Goal: Information Seeking & Learning: Learn about a topic

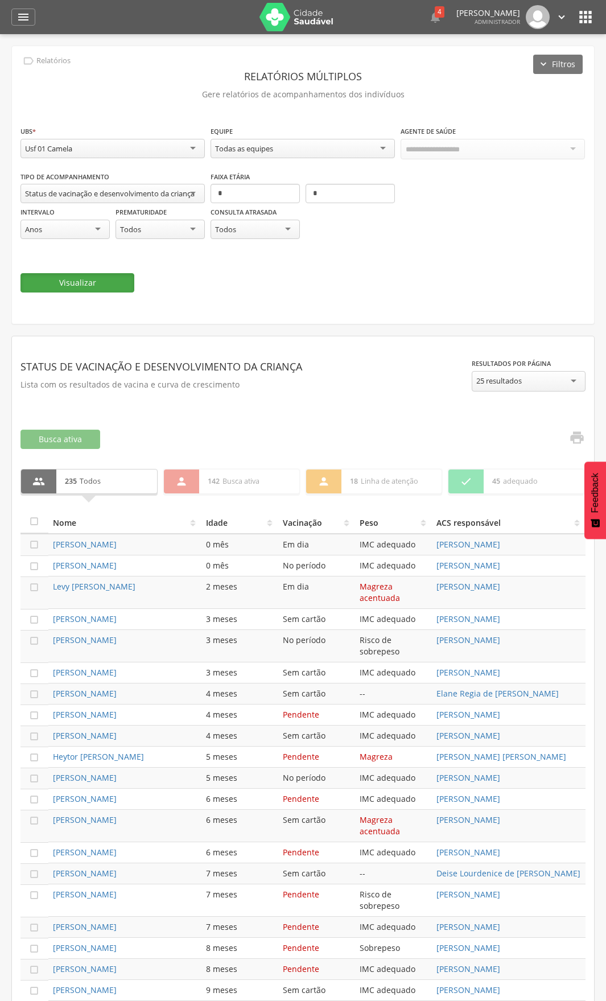
click at [84, 282] on button "Visualizar" at bounding box center [77, 282] width 114 height 19
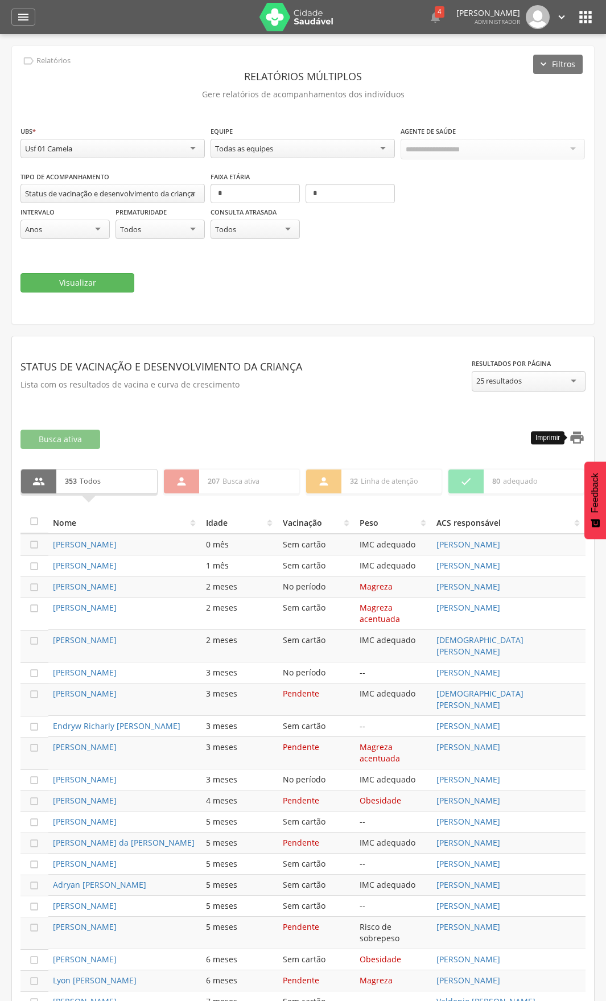
click at [575, 442] on icon "" at bounding box center [577, 438] width 16 height 16
click at [131, 147] on div "Usf 01 Camela" at bounding box center [112, 148] width 184 height 19
click at [85, 288] on button "Visualizar" at bounding box center [77, 282] width 114 height 19
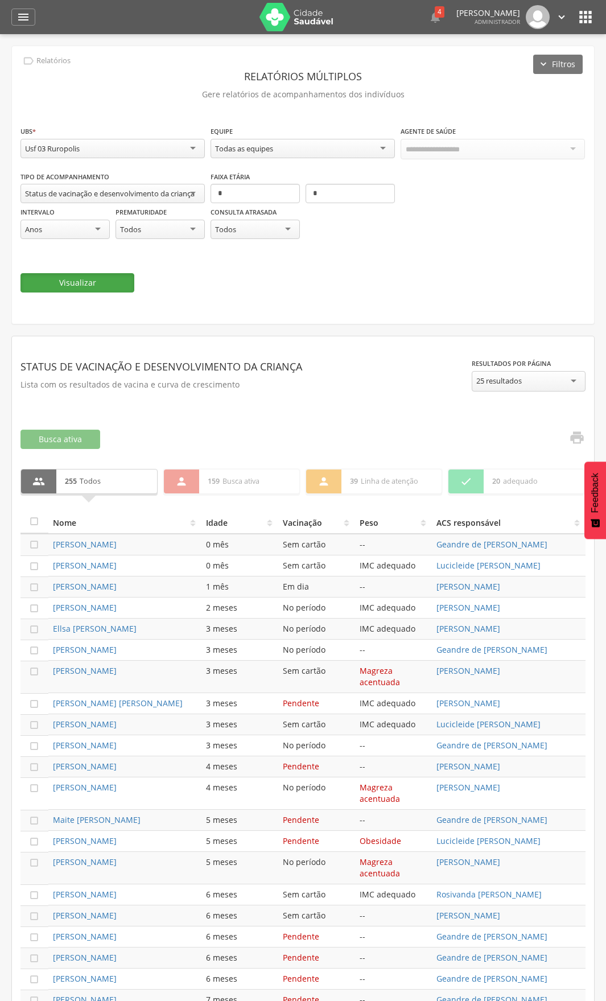
click at [76, 282] on button "Visualizar" at bounding box center [77, 282] width 114 height 19
click at [574, 439] on icon "" at bounding box center [577, 438] width 16 height 16
click at [126, 147] on div "Usf 03 Ruropolis" at bounding box center [112, 148] width 184 height 19
click at [77, 287] on button "Visualizar" at bounding box center [77, 282] width 114 height 19
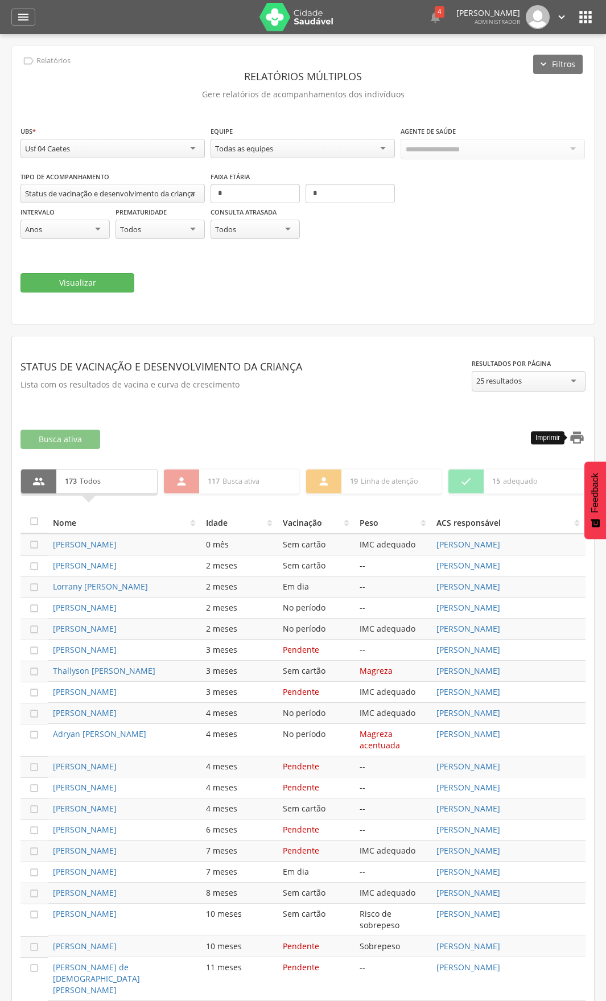
click at [583, 435] on icon "" at bounding box center [577, 438] width 16 height 16
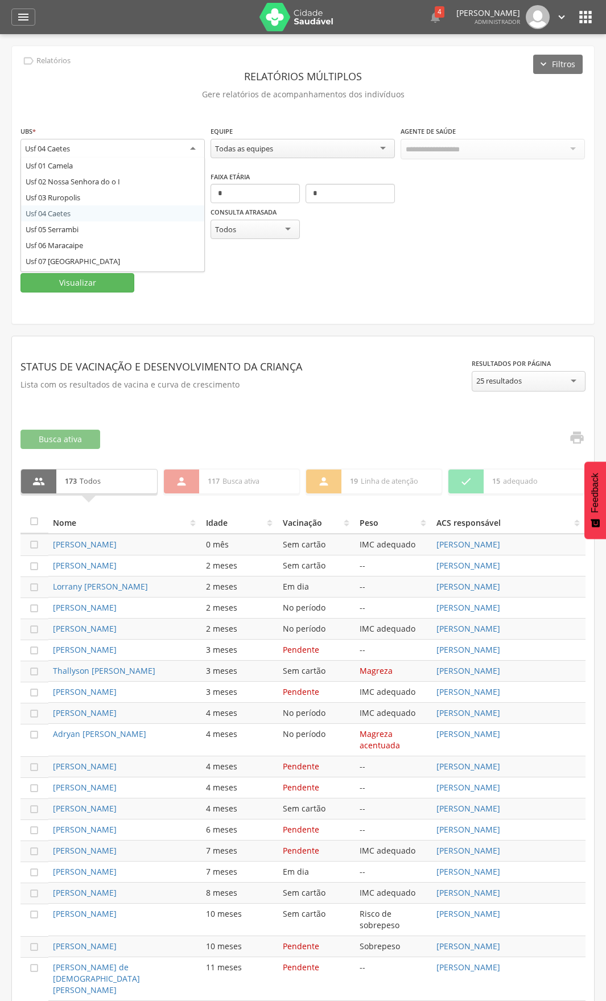
click at [172, 150] on div "Usf 04 Caetes" at bounding box center [112, 149] width 184 height 20
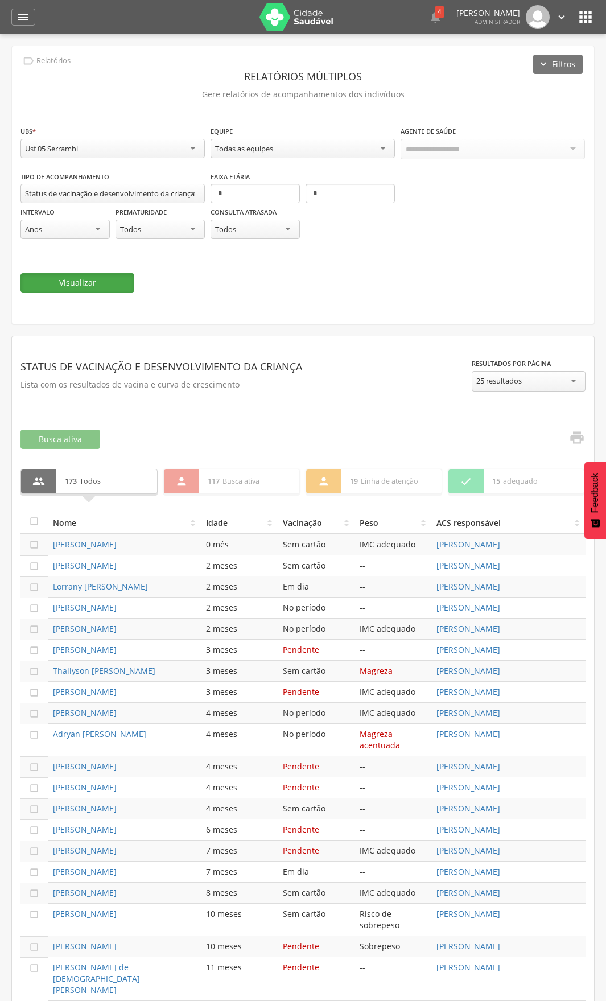
click at [71, 279] on button "Visualizar" at bounding box center [77, 282] width 114 height 19
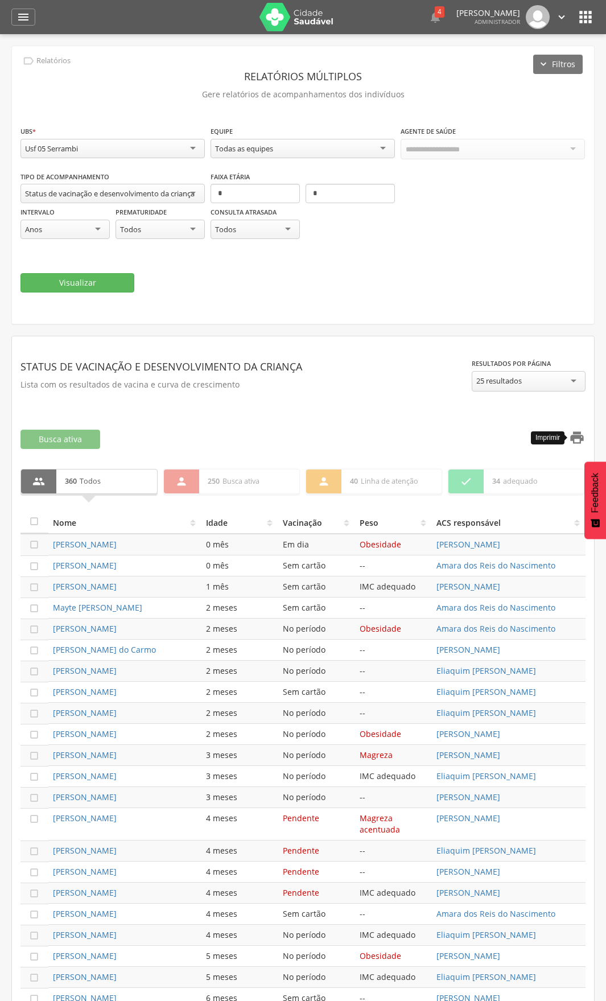
click at [579, 435] on icon "" at bounding box center [577, 438] width 16 height 16
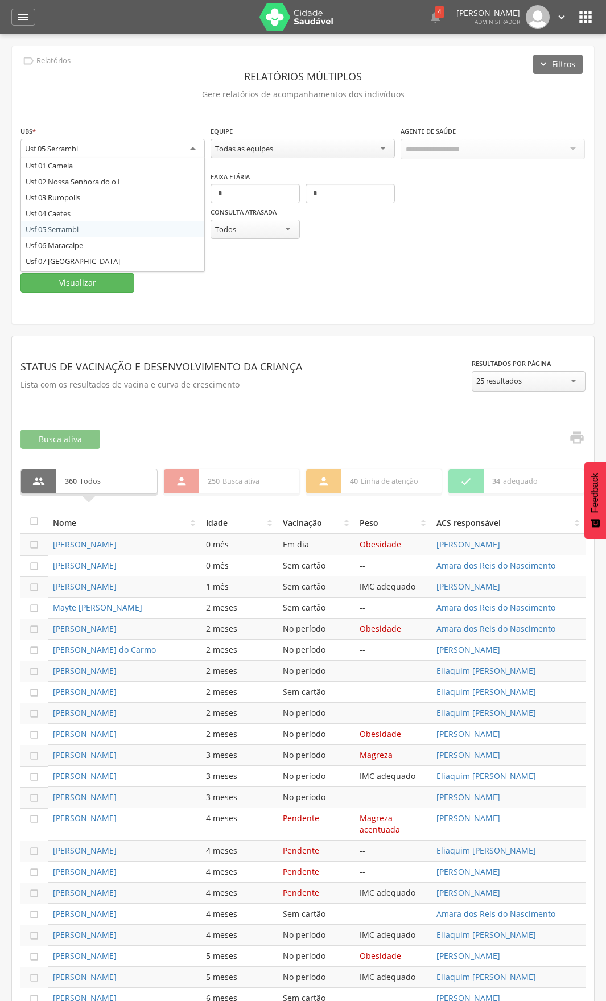
click at [195, 152] on div "Usf 05 Serrambi" at bounding box center [112, 149] width 184 height 20
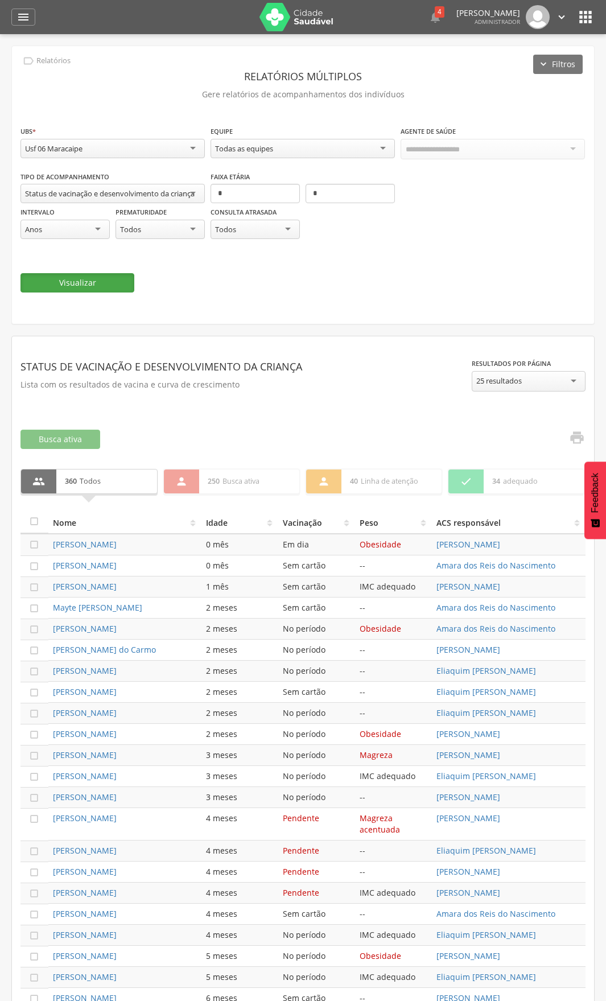
click at [81, 274] on button "Visualizar" at bounding box center [77, 282] width 114 height 19
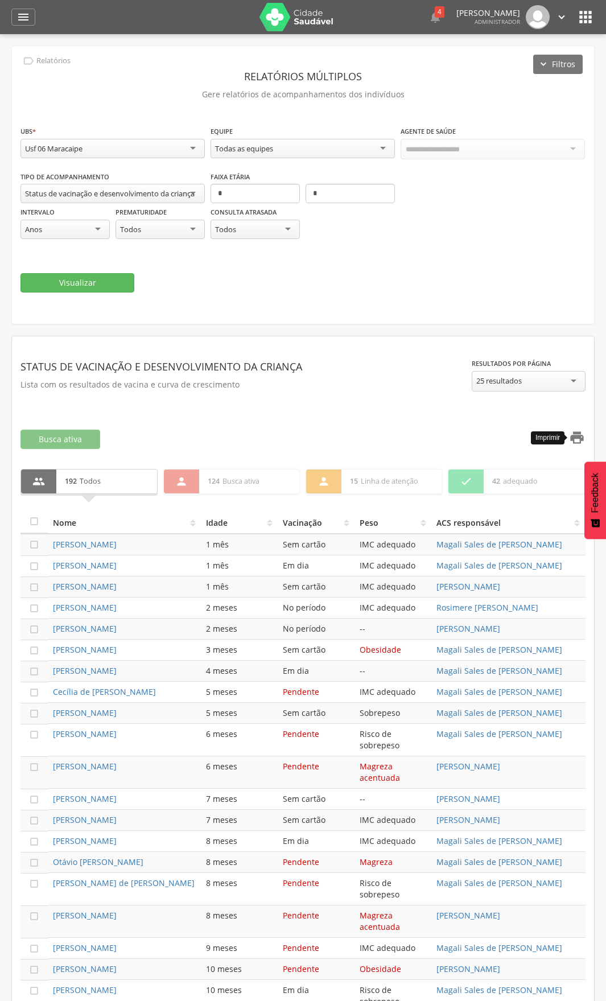
click at [578, 439] on icon "" at bounding box center [577, 438] width 16 height 16
click at [120, 159] on div "**********" at bounding box center [112, 143] width 184 height 37
click at [119, 150] on div "Usf 06 Maracaipe" at bounding box center [112, 148] width 184 height 19
click at [62, 273] on button "Visualizar" at bounding box center [77, 282] width 114 height 19
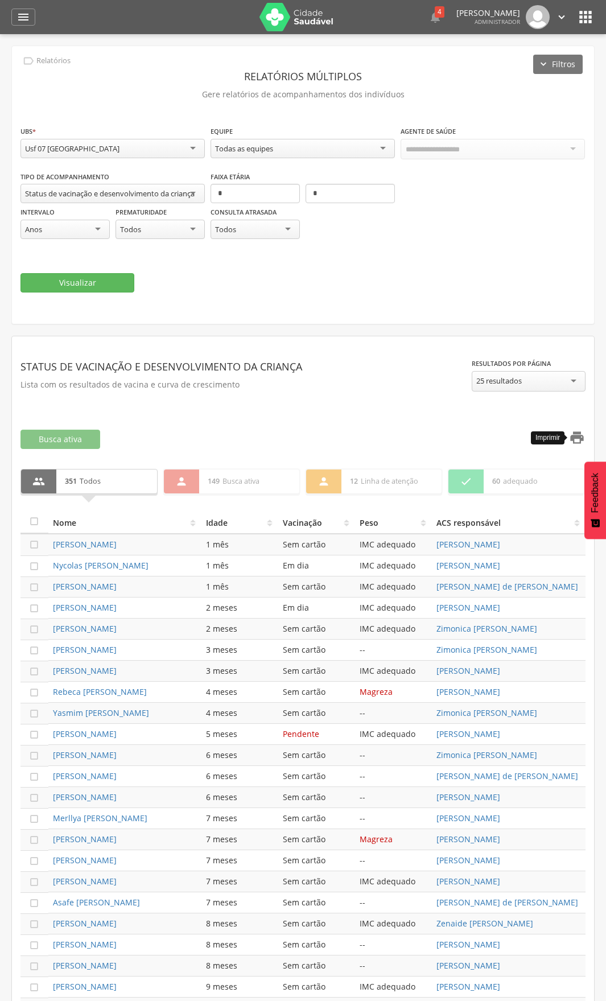
click at [581, 435] on icon "" at bounding box center [577, 438] width 16 height 16
click at [152, 159] on div "**********" at bounding box center [112, 143] width 184 height 37
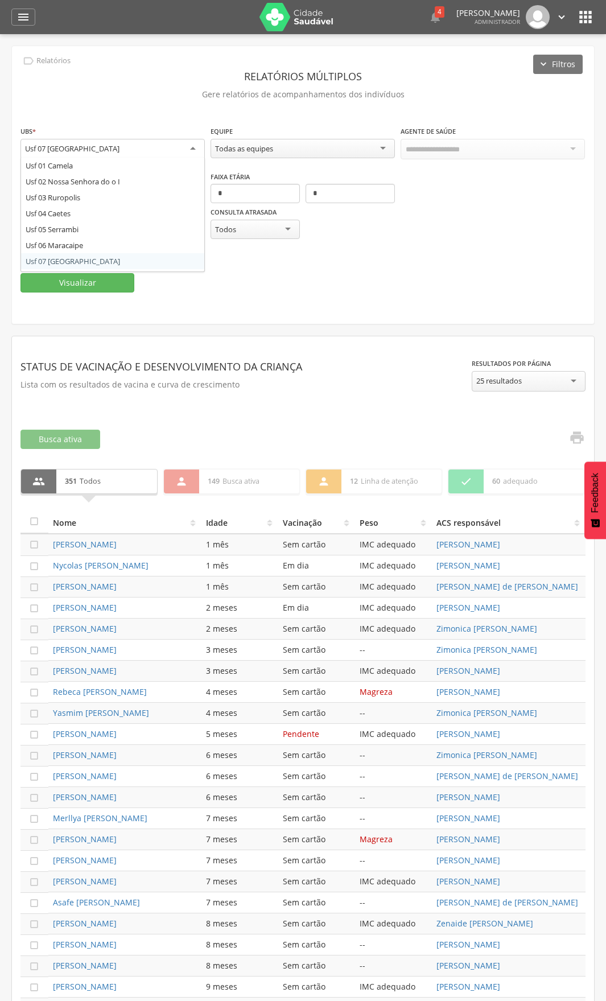
click at [152, 150] on div "Usf 07 [GEOGRAPHIC_DATA]" at bounding box center [112, 149] width 184 height 20
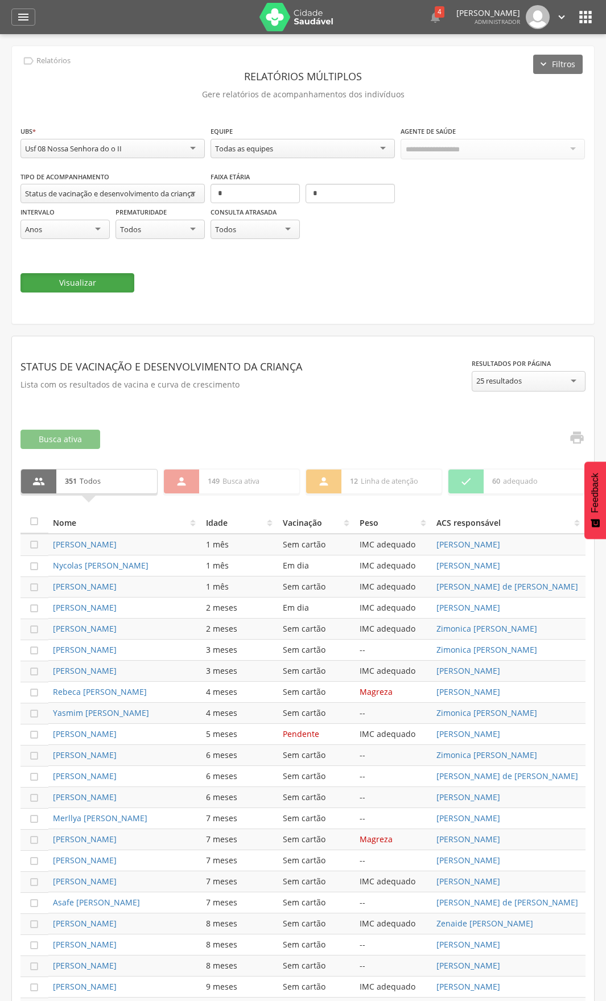
click at [102, 286] on button "Visualizar" at bounding box center [77, 282] width 114 height 19
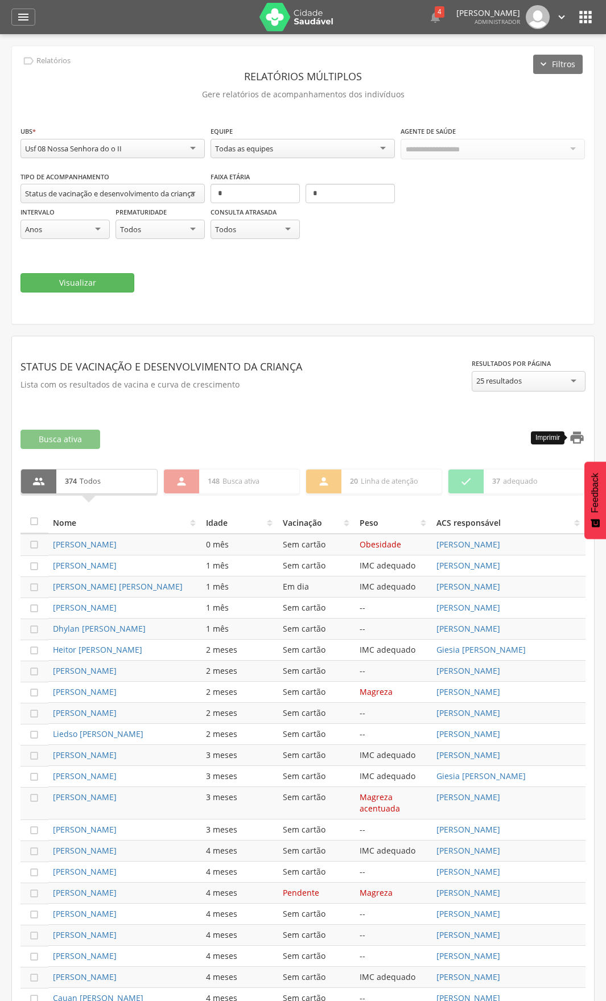
click at [582, 433] on icon "" at bounding box center [577, 438] width 16 height 16
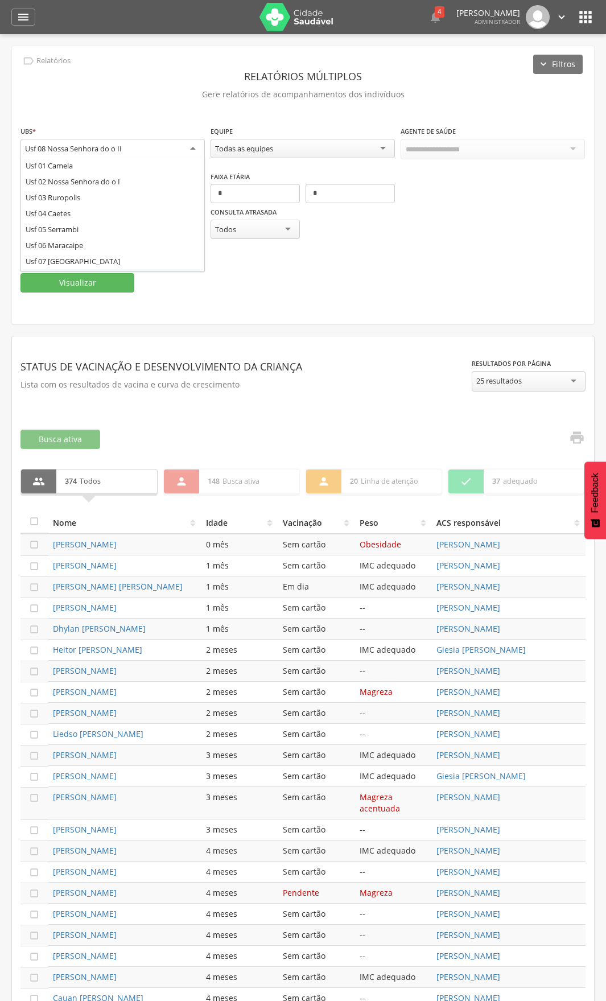
click at [131, 151] on div "Usf 08 Nossa Senhora do o II" at bounding box center [112, 149] width 184 height 20
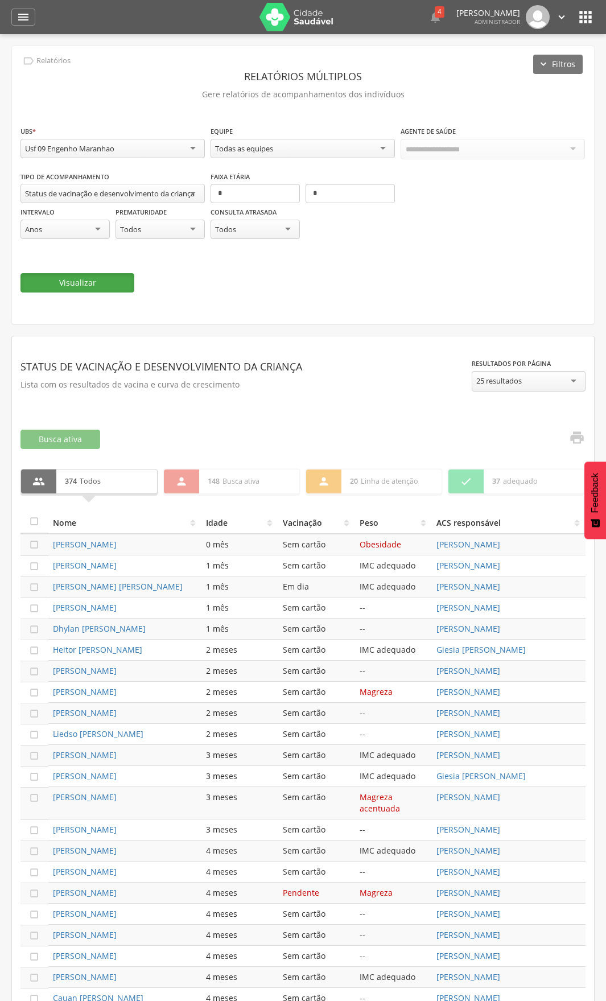
click at [97, 283] on button "Visualizar" at bounding box center [77, 282] width 114 height 19
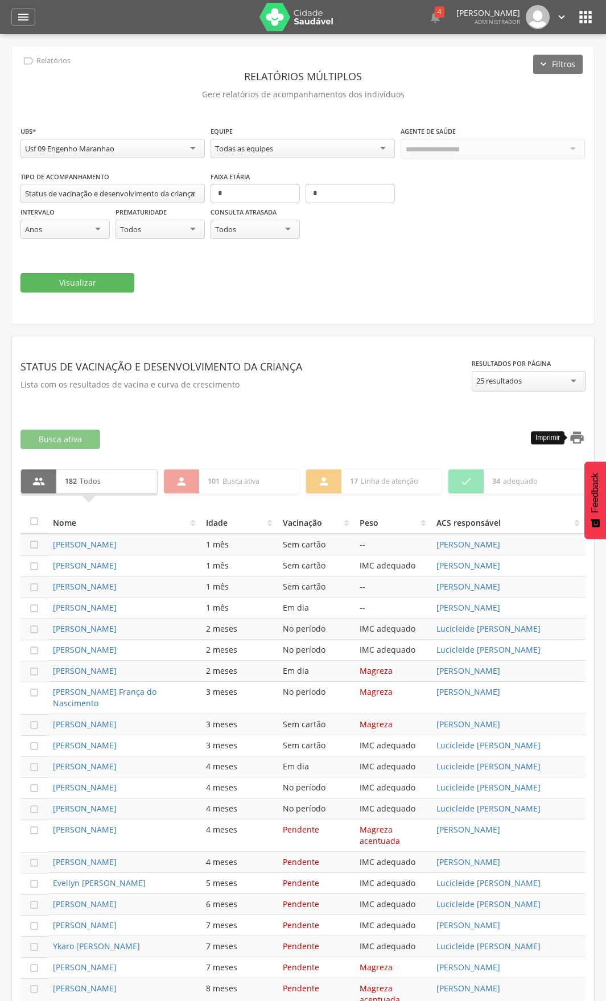
click at [582, 438] on icon "" at bounding box center [577, 438] width 16 height 16
click at [153, 150] on div "Usf 09 Engenho Maranhao" at bounding box center [112, 148] width 184 height 19
click at [108, 285] on button "Visualizar" at bounding box center [77, 282] width 114 height 19
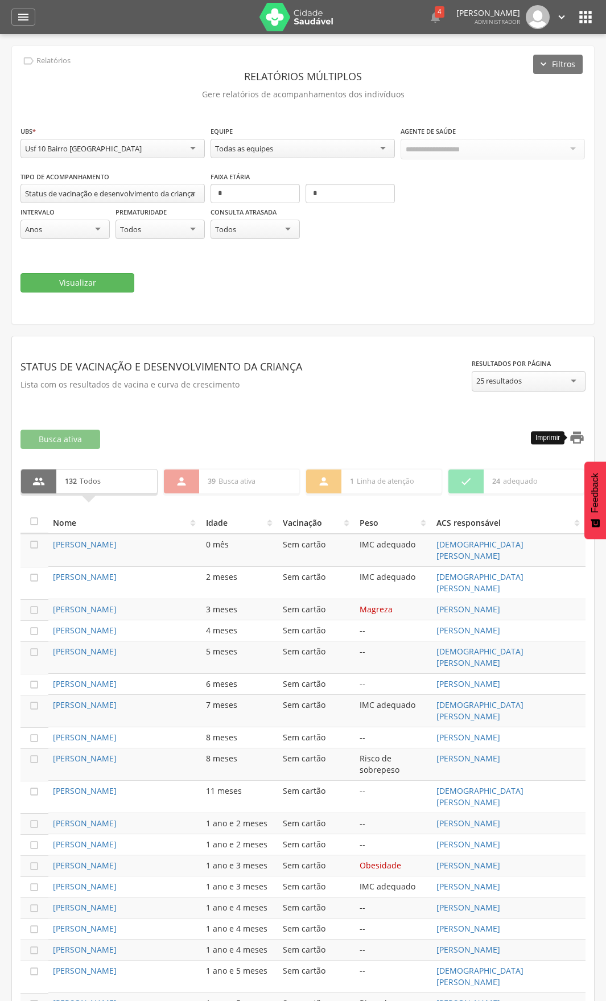
click at [577, 438] on icon "" at bounding box center [577, 438] width 16 height 16
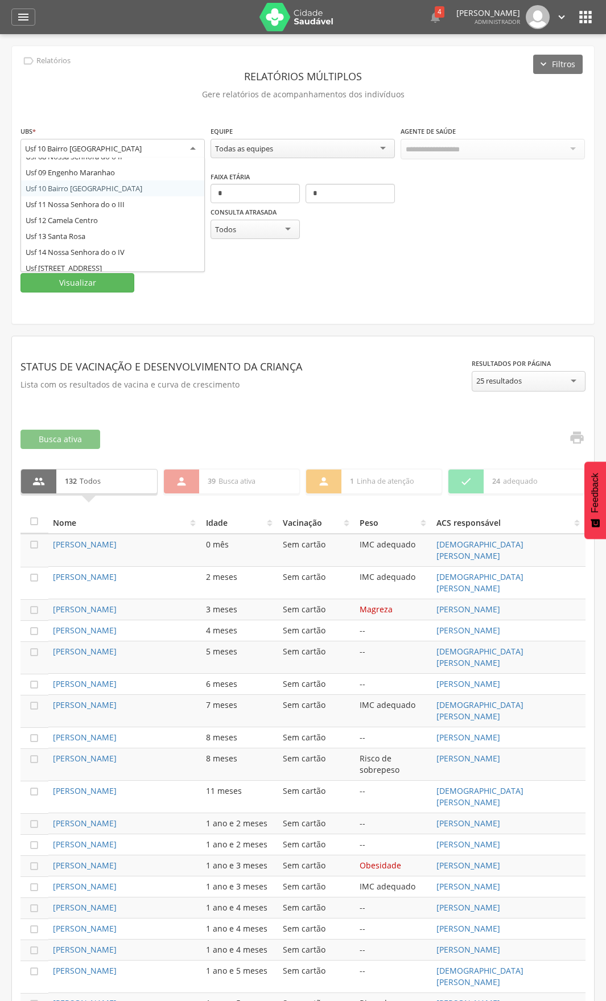
click at [131, 147] on div "Usf 10 Bairro [GEOGRAPHIC_DATA]" at bounding box center [112, 149] width 184 height 20
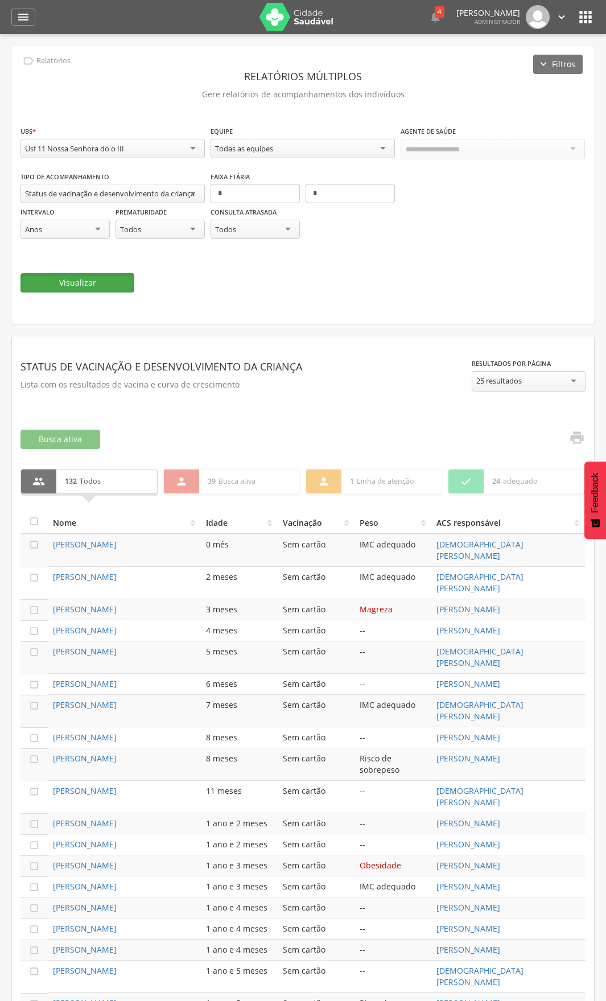
click at [87, 273] on button "Visualizar" at bounding box center [77, 282] width 114 height 19
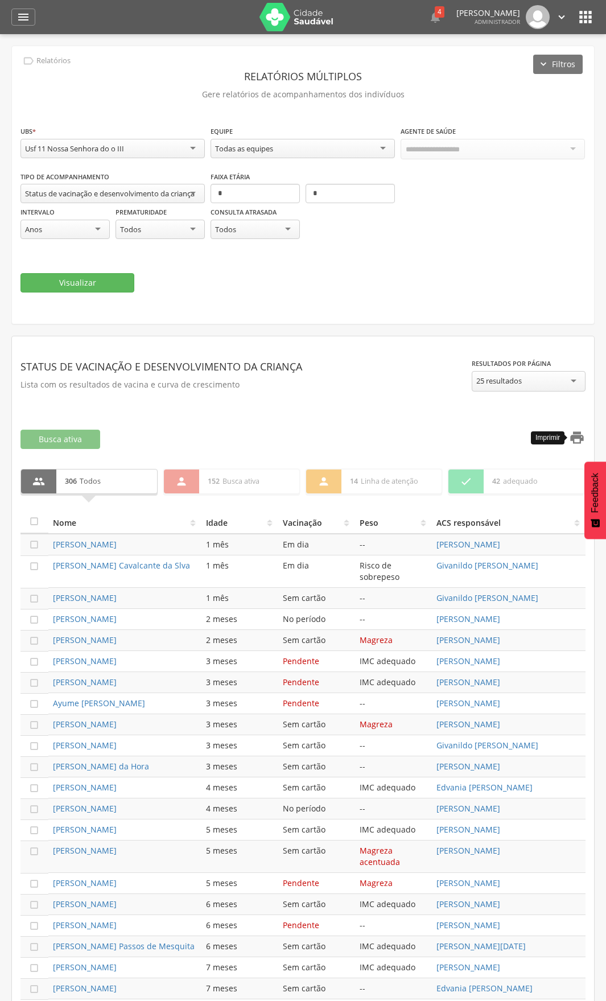
click at [576, 438] on icon "" at bounding box center [577, 438] width 16 height 16
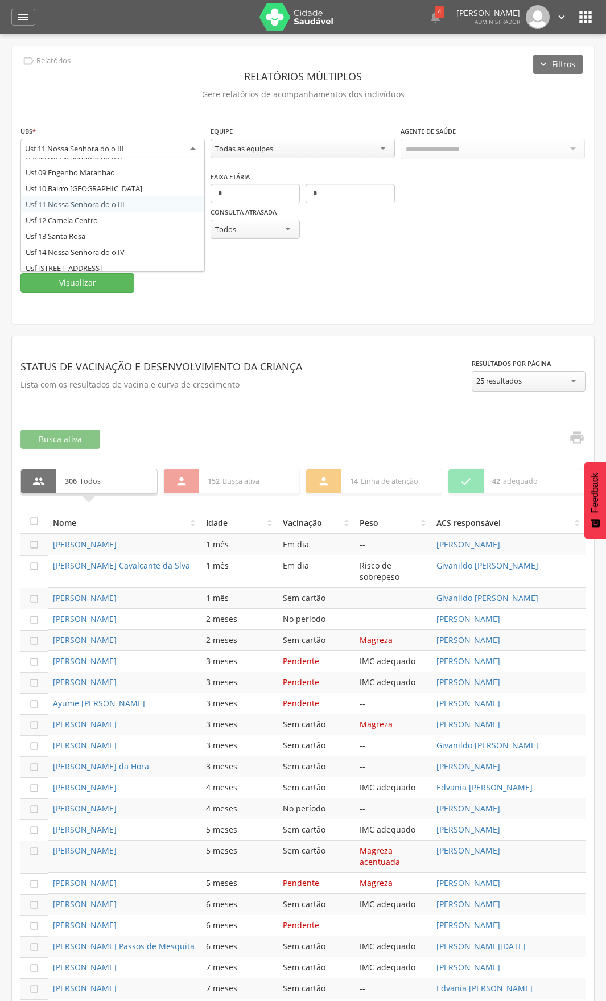
click at [120, 154] on div "Usf 11 Nossa Senhora do o III" at bounding box center [112, 149] width 184 height 20
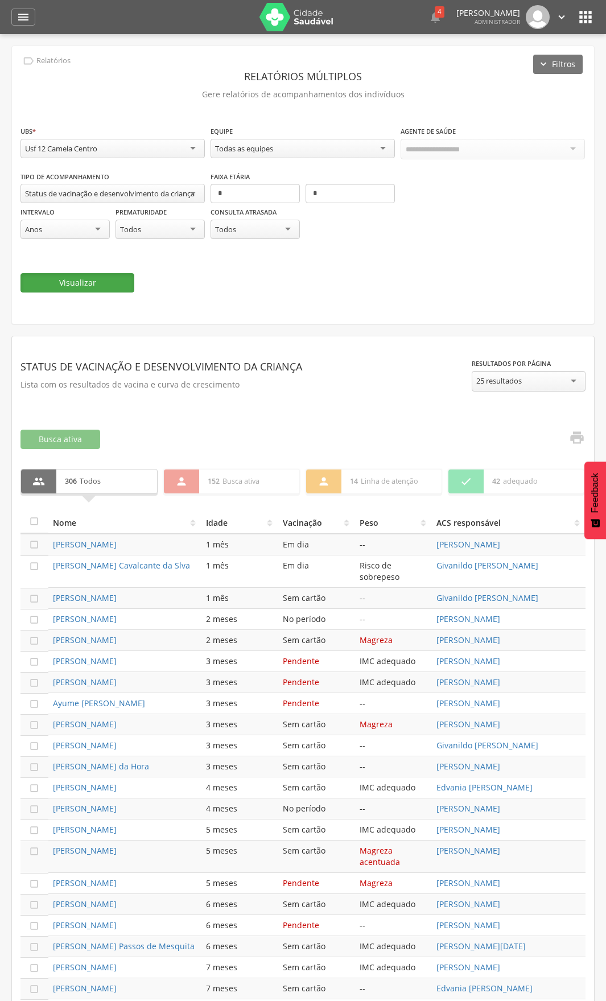
click at [98, 283] on button "Visualizar" at bounding box center [77, 282] width 114 height 19
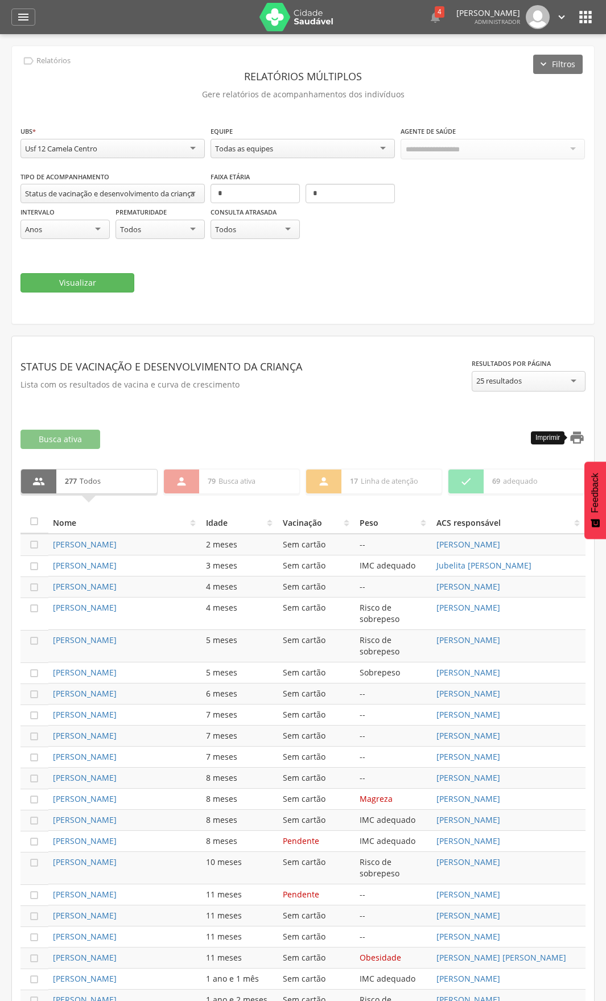
click at [583, 437] on icon "" at bounding box center [577, 438] width 16 height 16
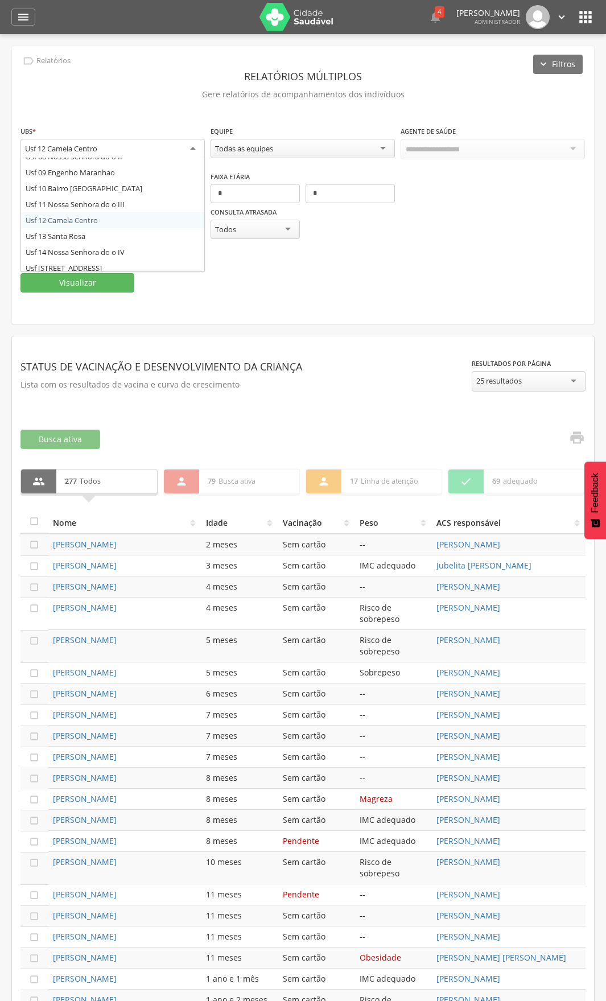
click at [149, 153] on div "Usf 12 Camela Centro" at bounding box center [112, 149] width 184 height 20
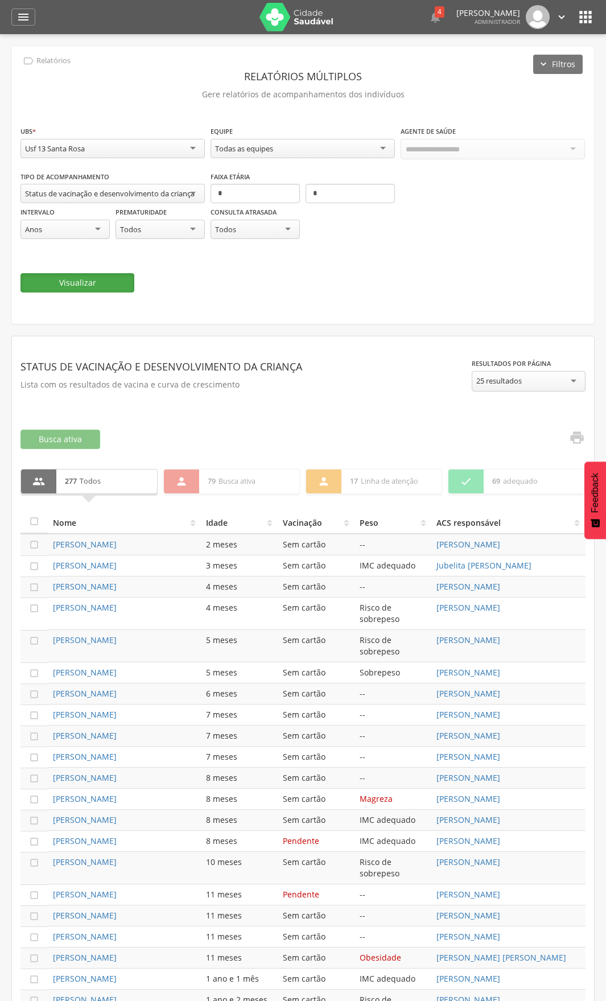
click at [54, 285] on button "Visualizar" at bounding box center [77, 282] width 114 height 19
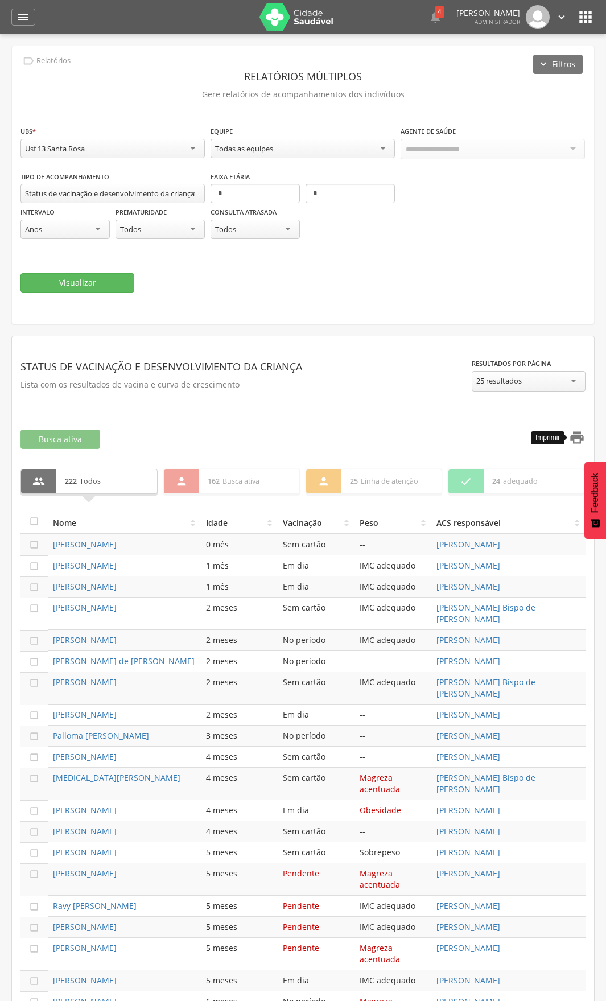
click at [583, 441] on icon "" at bounding box center [577, 438] width 16 height 16
click at [114, 152] on div "Usf 13 Santa Rosa" at bounding box center [112, 148] width 184 height 19
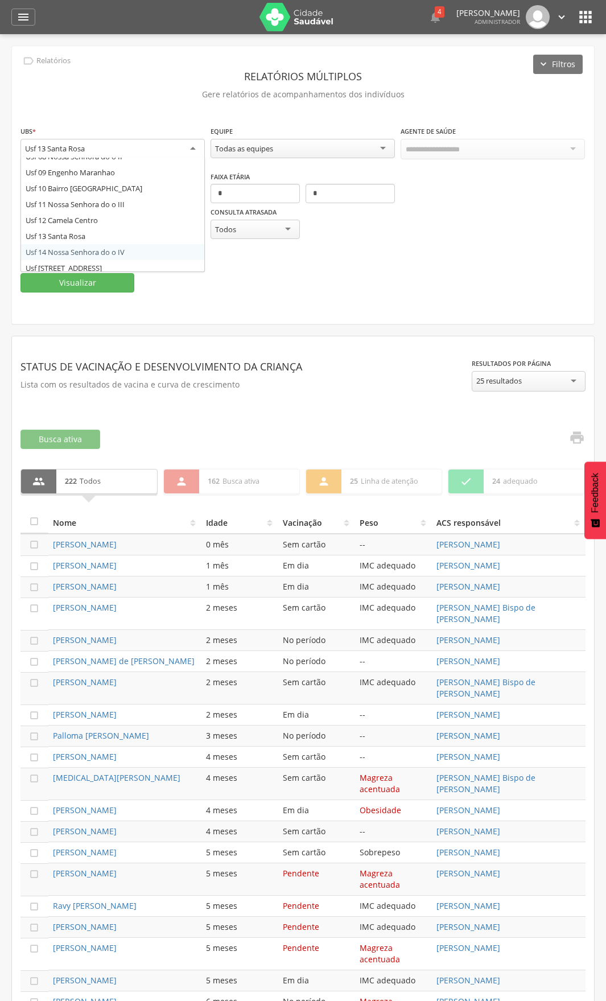
scroll to position [0, 0]
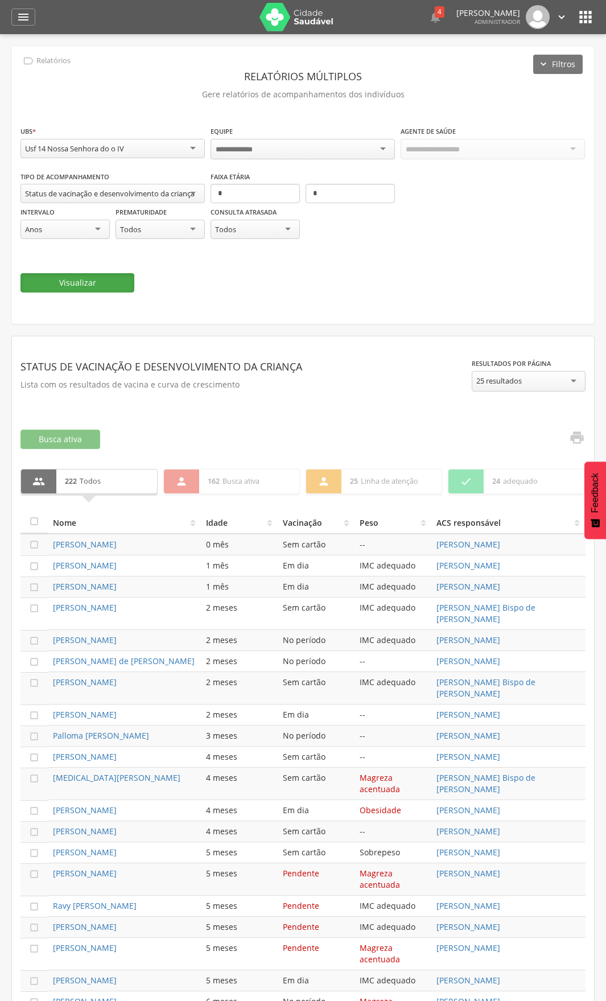
click at [94, 283] on button "Visualizar" at bounding box center [77, 282] width 114 height 19
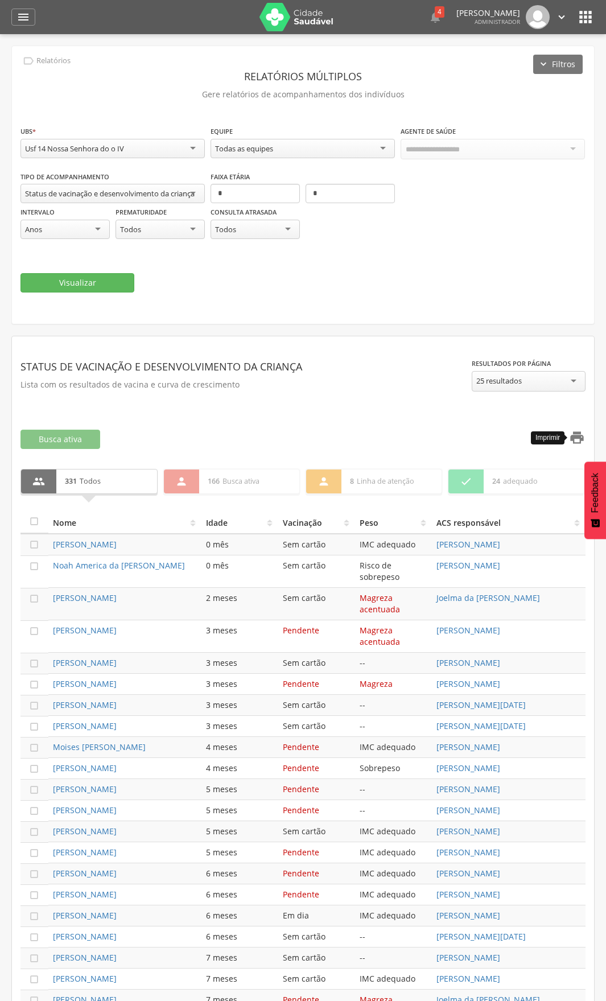
click at [575, 435] on icon "" at bounding box center [577, 438] width 16 height 16
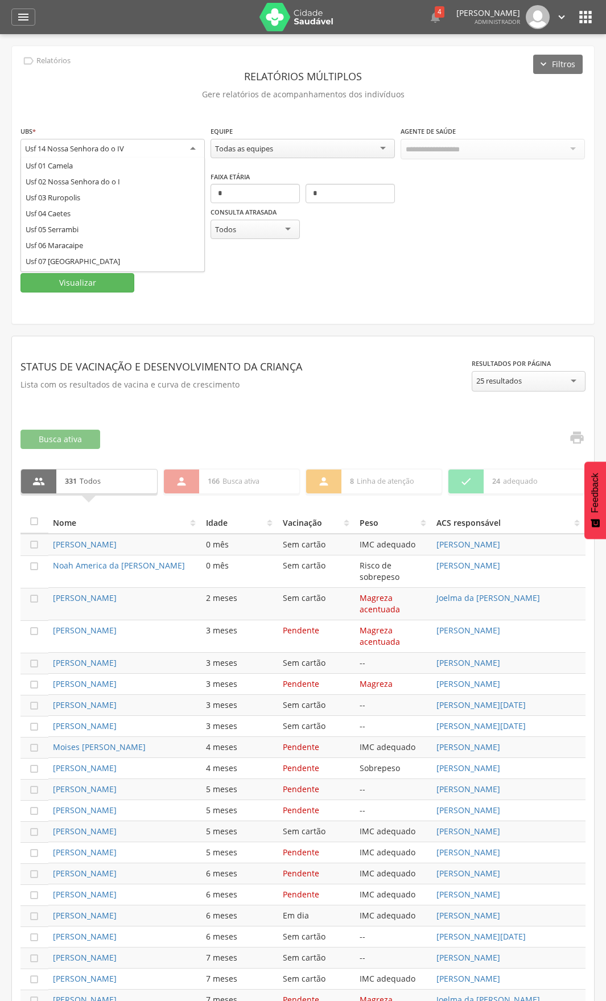
click at [167, 150] on div "Usf 14 Nossa Senhora do o IV" at bounding box center [112, 149] width 184 height 20
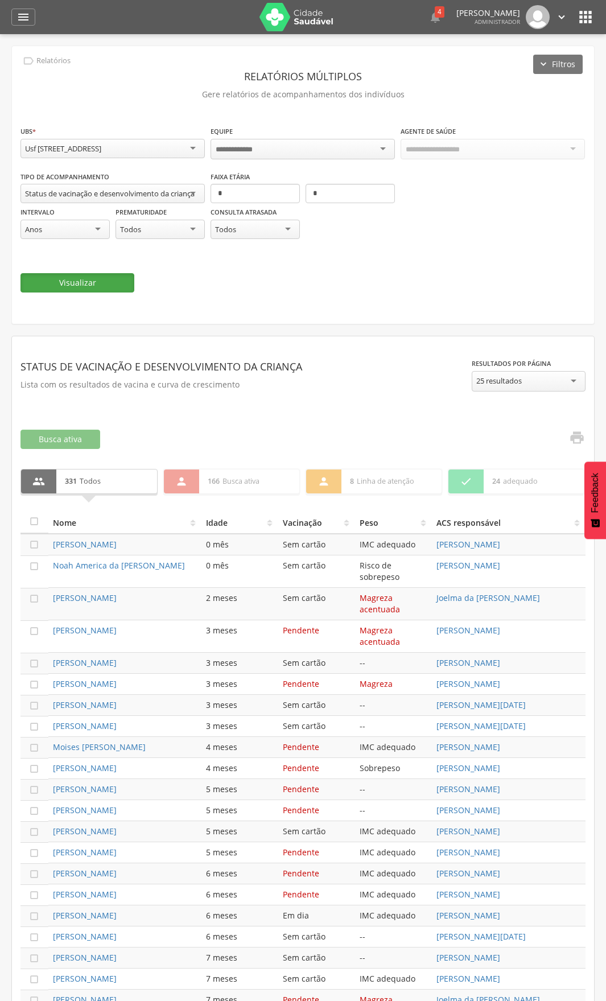
click at [105, 282] on button "Visualizar" at bounding box center [77, 282] width 114 height 19
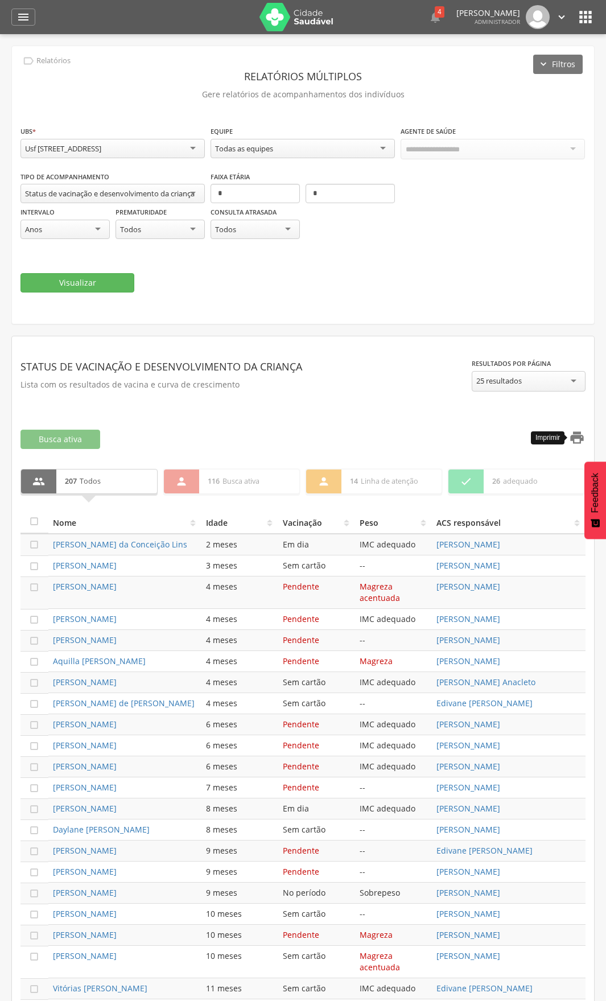
click at [576, 435] on icon "" at bounding box center [577, 438] width 16 height 16
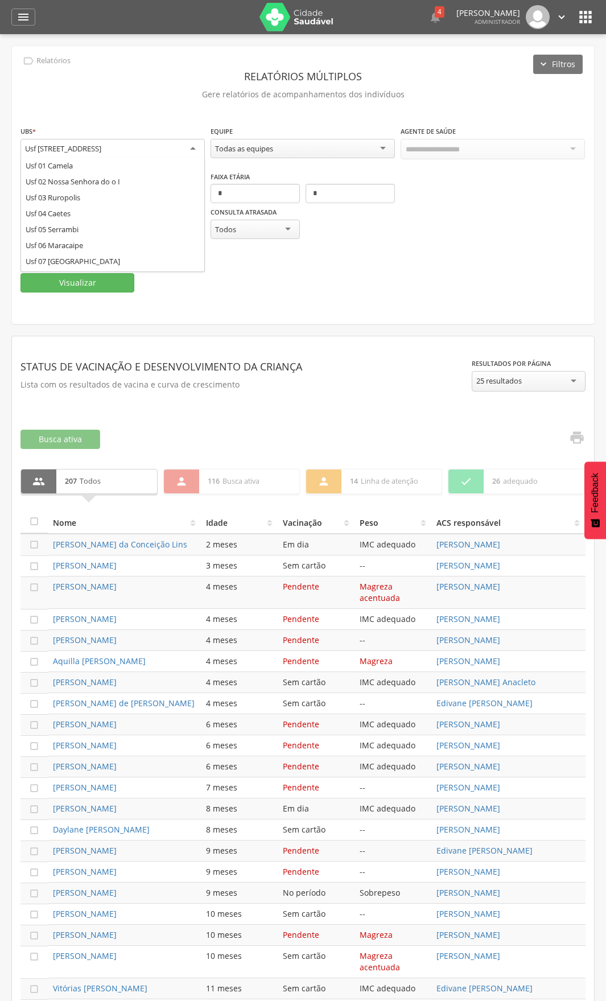
click at [127, 143] on div "Usf [STREET_ADDRESS]" at bounding box center [112, 149] width 184 height 20
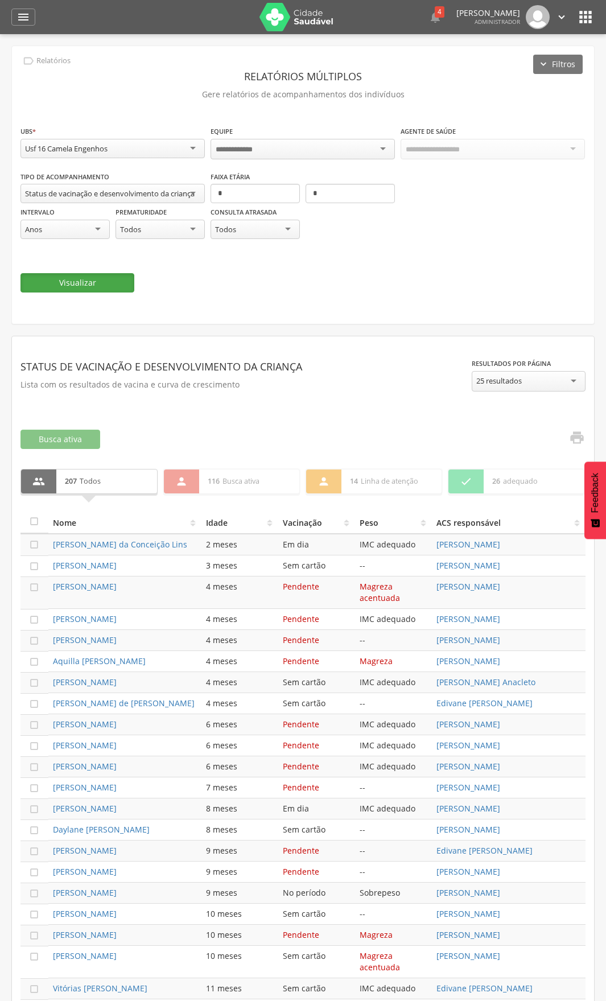
click at [98, 281] on button "Visualizar" at bounding box center [77, 282] width 114 height 19
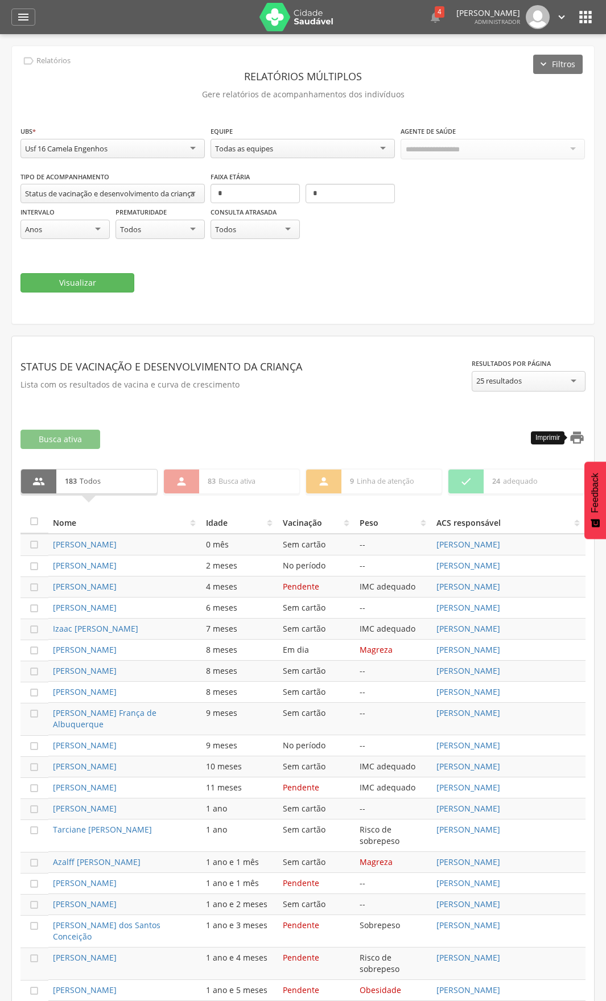
click at [581, 433] on icon "" at bounding box center [577, 438] width 16 height 16
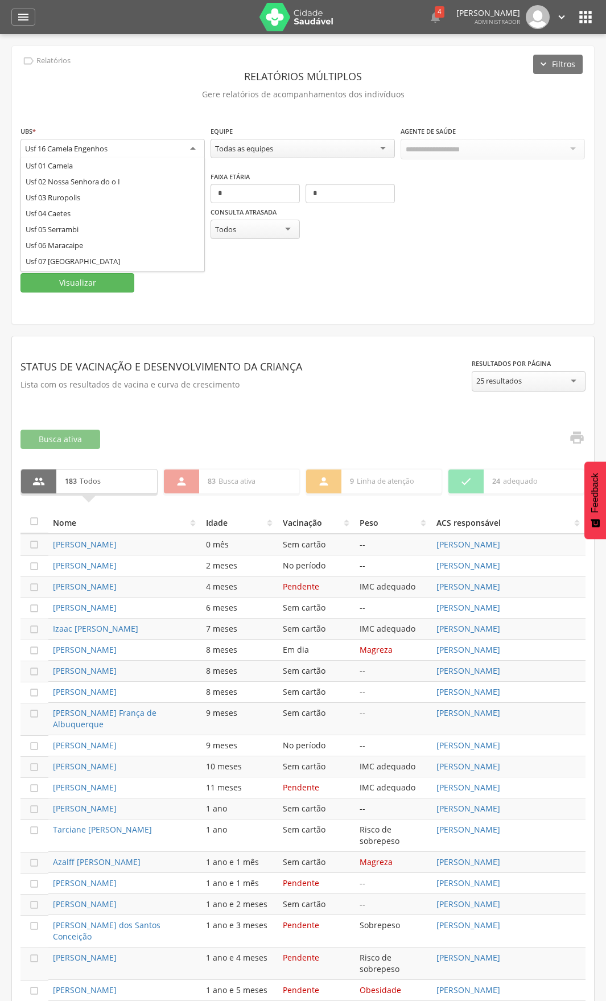
click at [99, 158] on div "Usf 16 Camela Engenhos Usf 01 Camela Usf 02 [GEOGRAPHIC_DATA] 03 Ruropolis Usf …" at bounding box center [112, 149] width 184 height 20
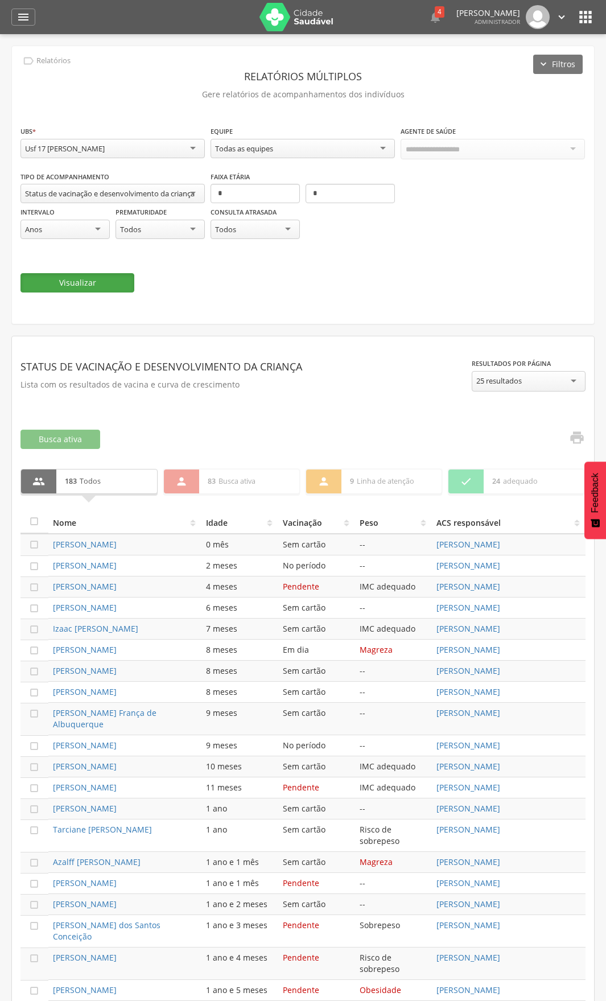
click at [78, 286] on button "Visualizar" at bounding box center [77, 282] width 114 height 19
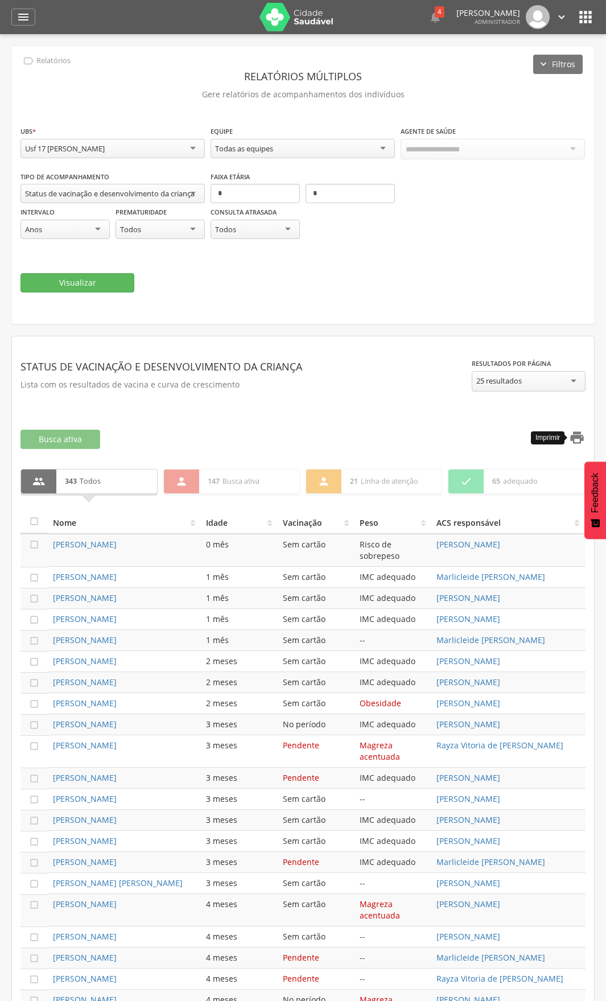
click at [585, 440] on icon "" at bounding box center [577, 438] width 16 height 16
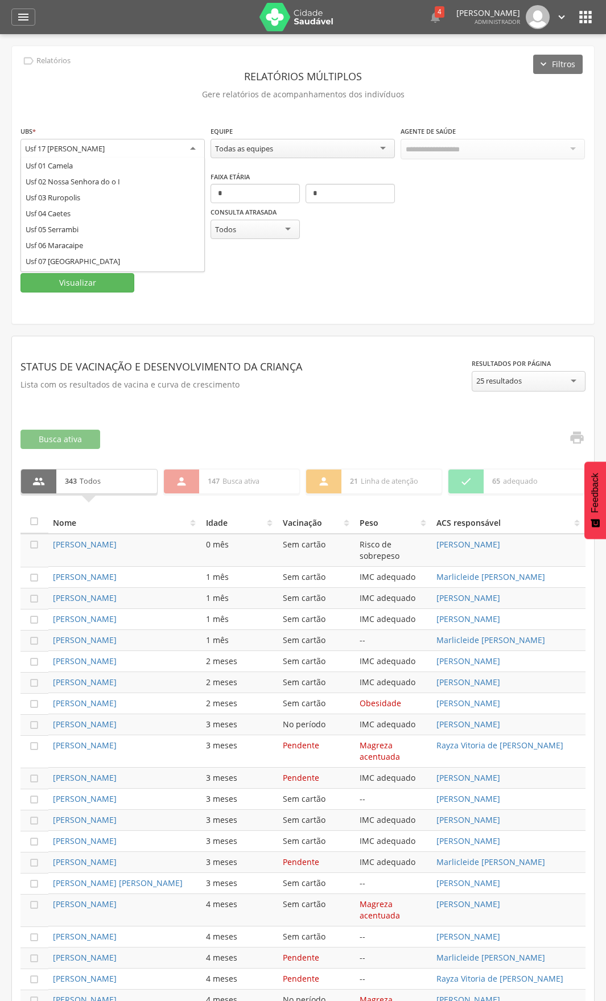
click at [105, 146] on div "Usf 17 [PERSON_NAME]" at bounding box center [65, 148] width 80 height 10
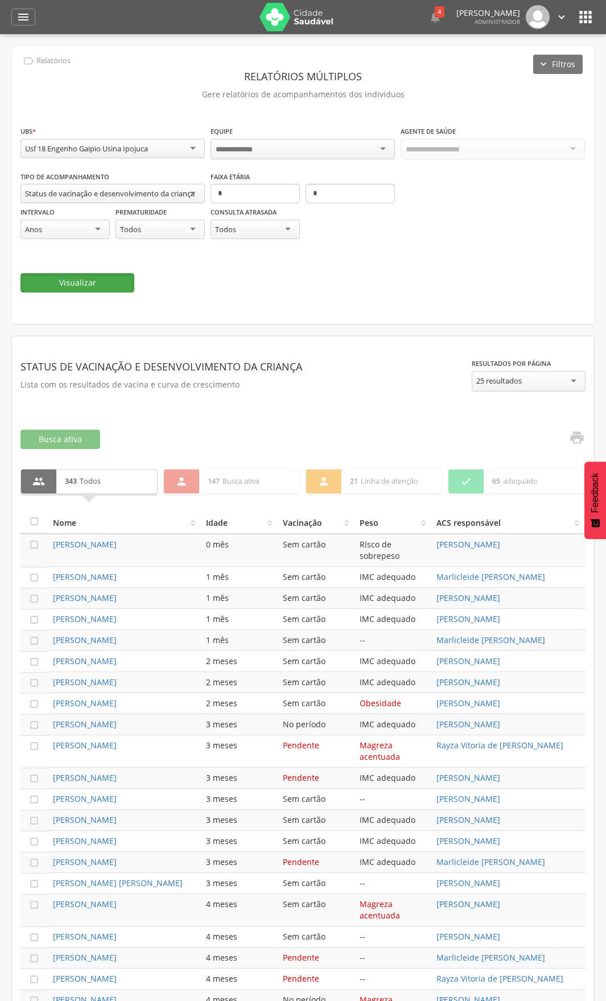
click at [98, 275] on button "Visualizar" at bounding box center [77, 282] width 114 height 19
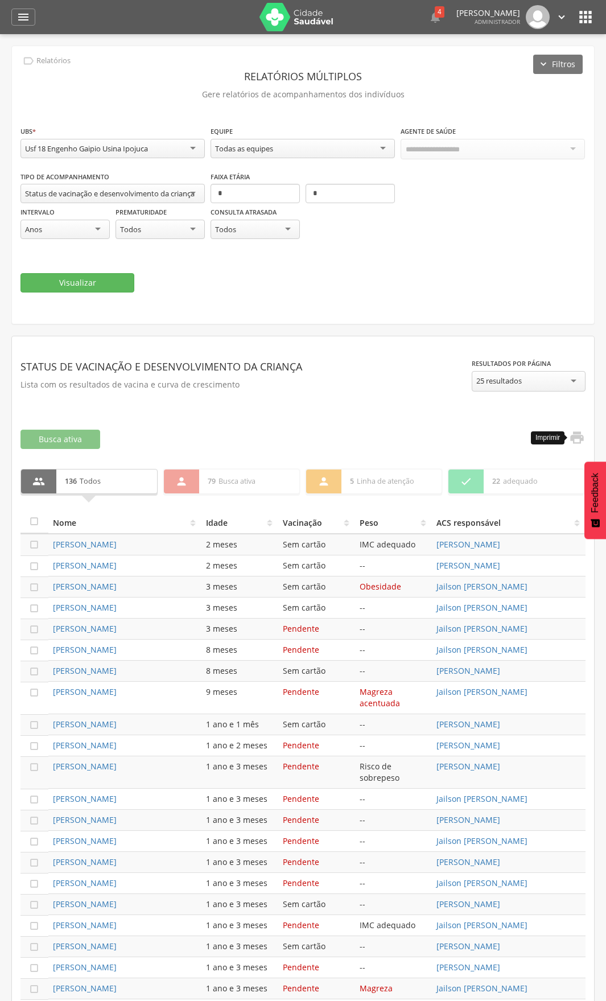
click at [586, 434] on div "**********" at bounding box center [303, 740] width 582 height 809
click at [578, 433] on icon "" at bounding box center [577, 438] width 16 height 16
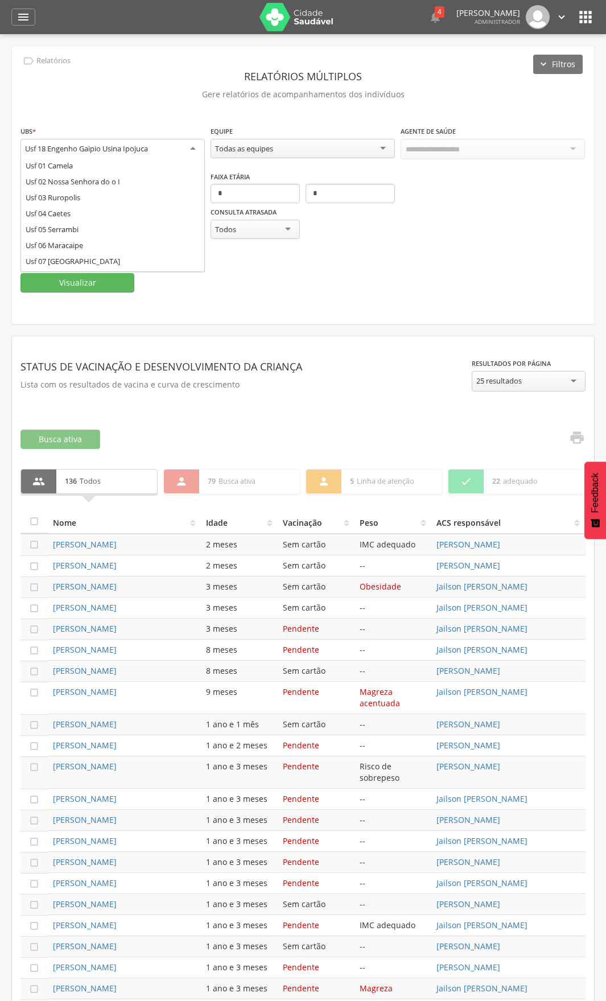
click at [137, 152] on div "Usf 18 Engenho Gaipio Usina Ipojuca" at bounding box center [86, 148] width 123 height 10
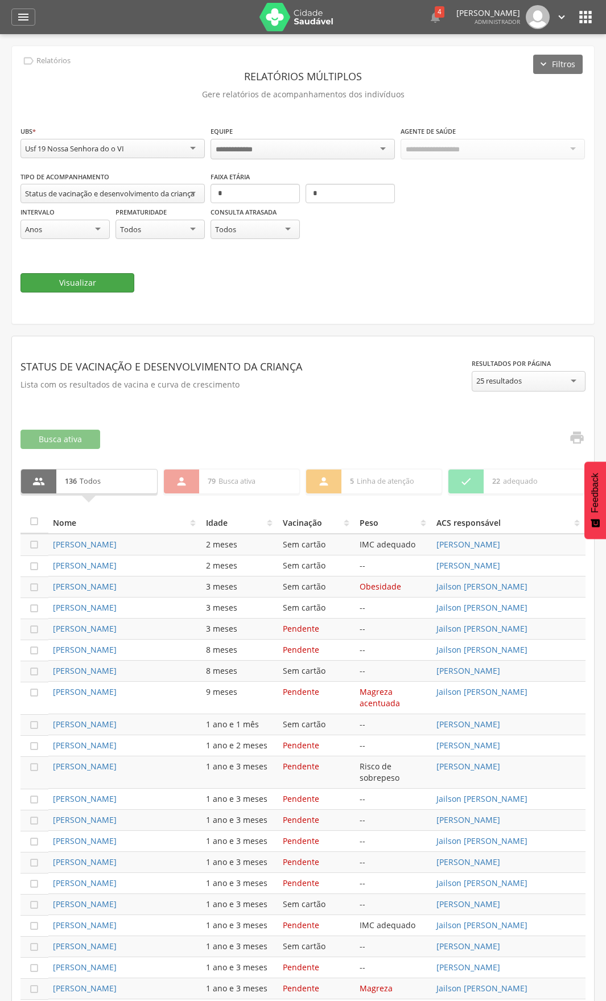
click at [102, 279] on button "Visualizar" at bounding box center [77, 282] width 114 height 19
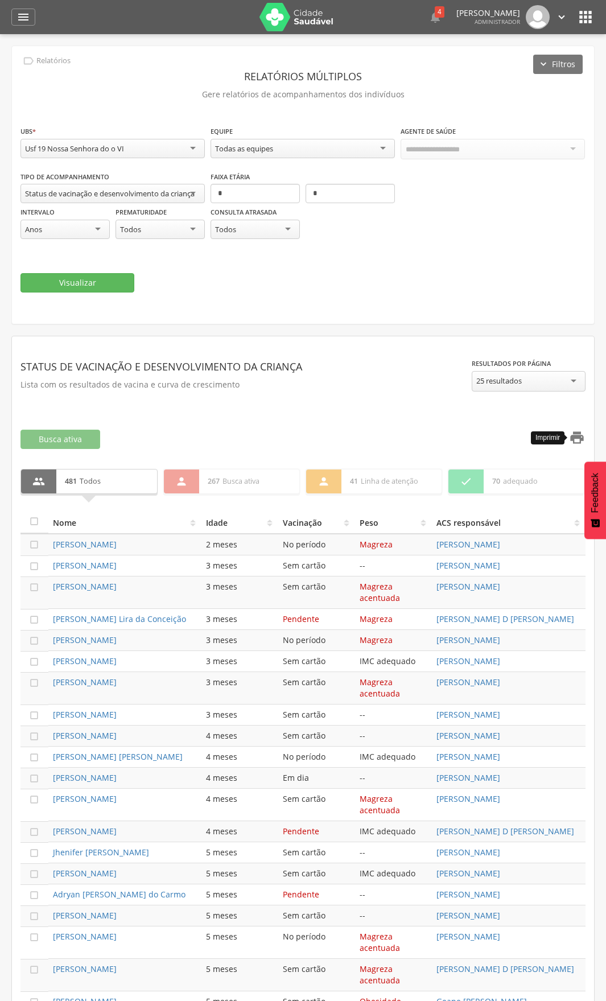
click at [576, 434] on icon "" at bounding box center [577, 438] width 16 height 16
click at [146, 145] on div "Usf 19 Nossa Senhora do o VI" at bounding box center [112, 148] width 184 height 19
click at [92, 274] on button "Visualizar" at bounding box center [77, 282] width 114 height 19
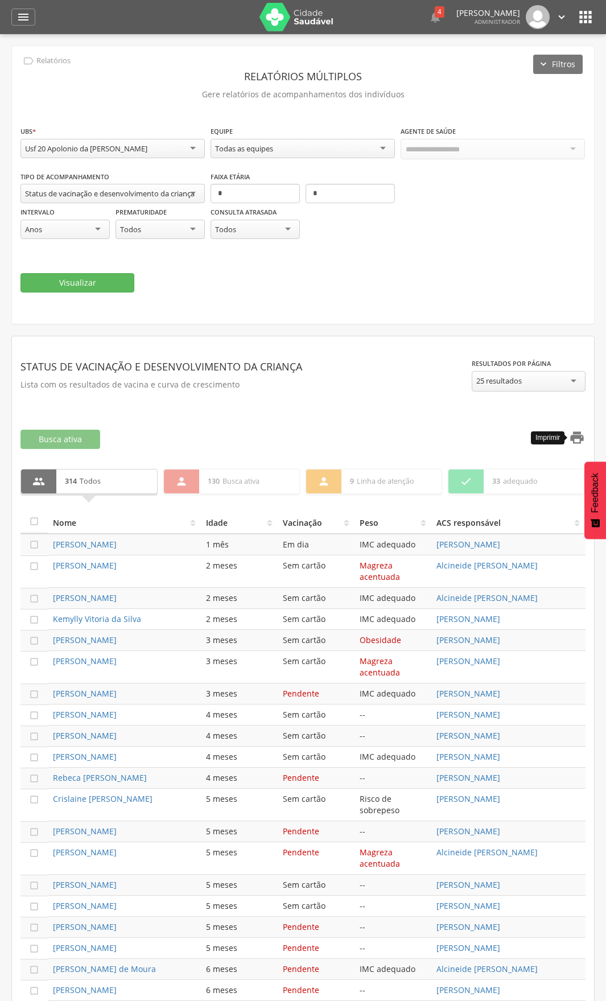
click at [579, 441] on icon "" at bounding box center [577, 438] width 16 height 16
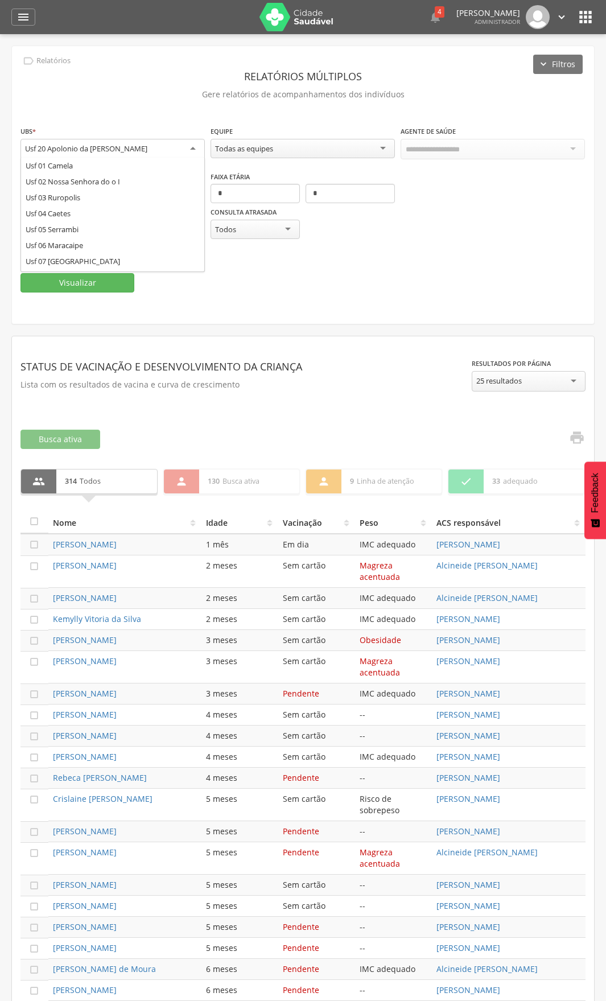
click at [134, 154] on div "Usf 20 Apolonio da [PERSON_NAME]" at bounding box center [112, 149] width 184 height 20
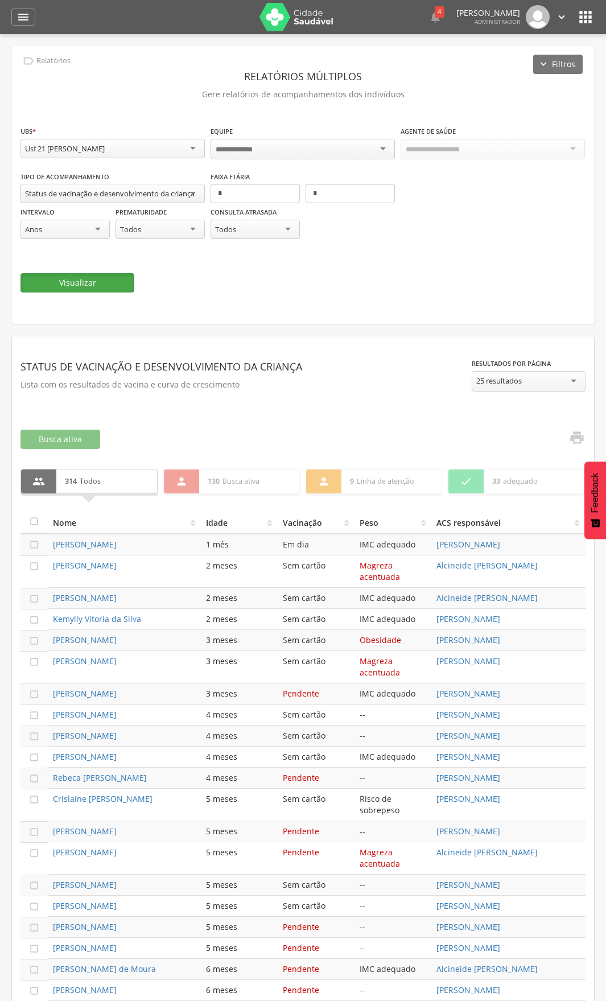
click at [62, 277] on button "Visualizar" at bounding box center [77, 282] width 114 height 19
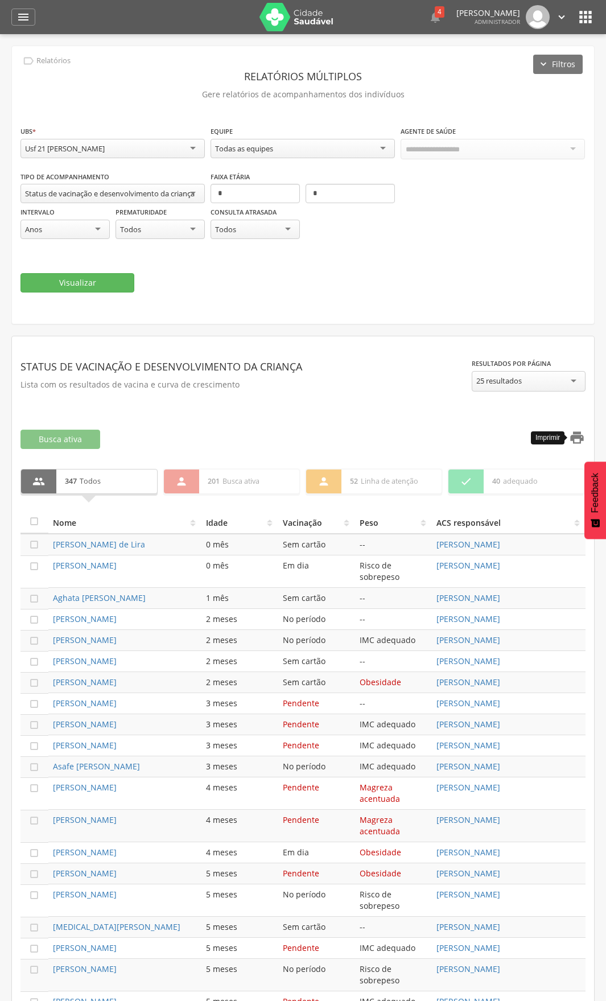
click at [572, 435] on icon "" at bounding box center [577, 438] width 16 height 16
click at [105, 147] on div "Usf 21 [PERSON_NAME]" at bounding box center [65, 148] width 80 height 10
click at [81, 278] on button "Visualizar" at bounding box center [77, 282] width 114 height 19
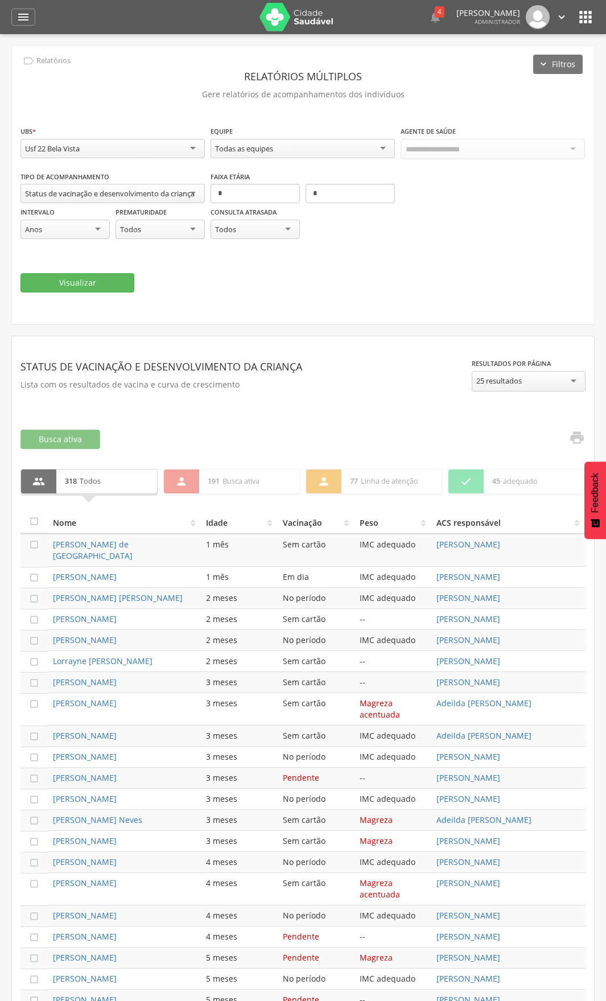
click at [200, 149] on div "Usf 22 Bela Vista" at bounding box center [112, 148] width 184 height 19
click at [84, 280] on button "Visualizar" at bounding box center [77, 282] width 114 height 19
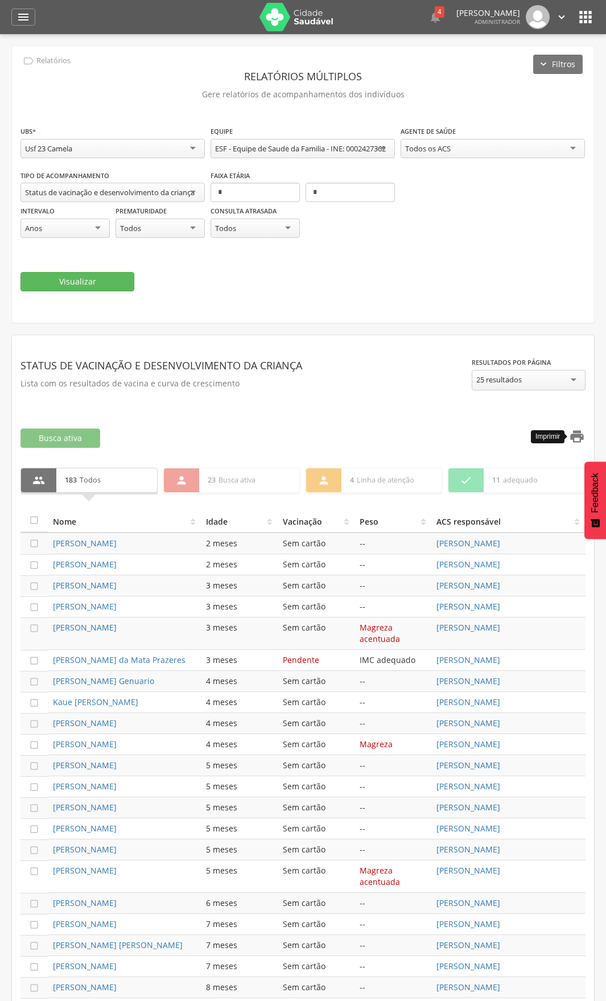
click at [574, 445] on icon "" at bounding box center [577, 437] width 16 height 16
click at [127, 157] on div "Usf 23 Camela Usf 01 Camela Usf 02 [GEOGRAPHIC_DATA] 03 Ruropolis Usf 04 Caetes…" at bounding box center [112, 148] width 184 height 19
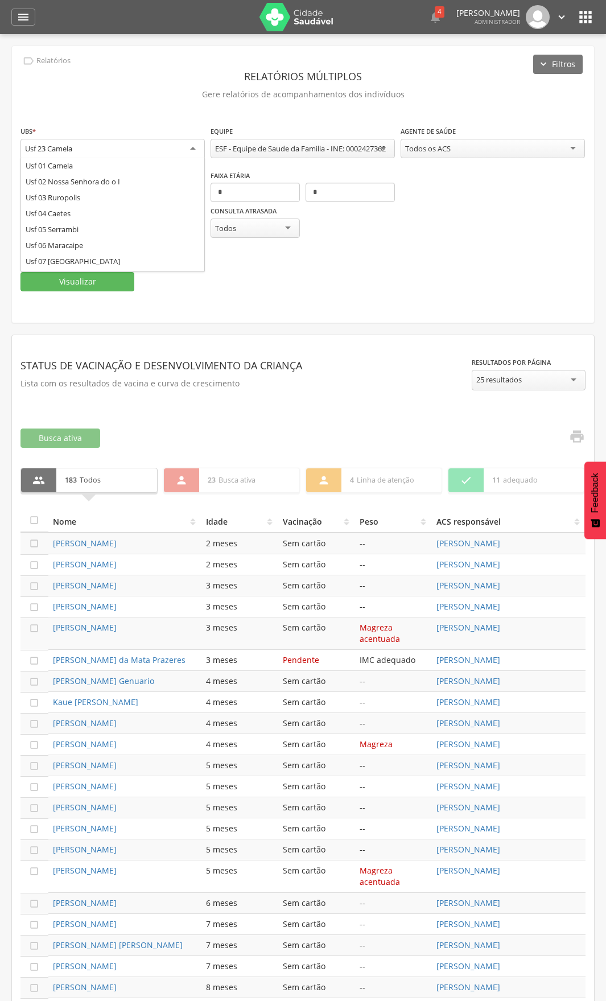
scroll to position [255, 0]
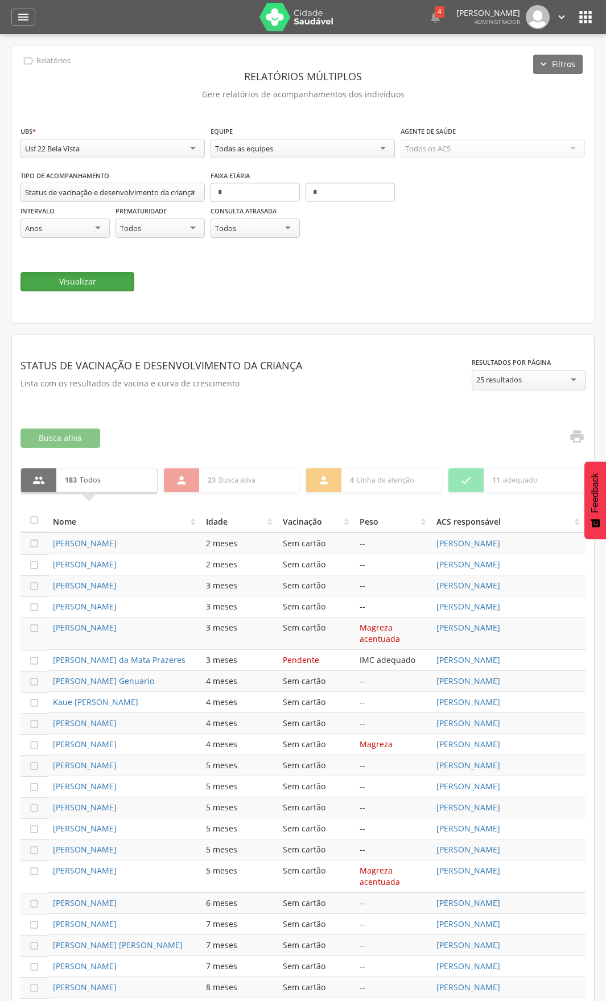
click at [80, 274] on button "Visualizar" at bounding box center [77, 281] width 114 height 19
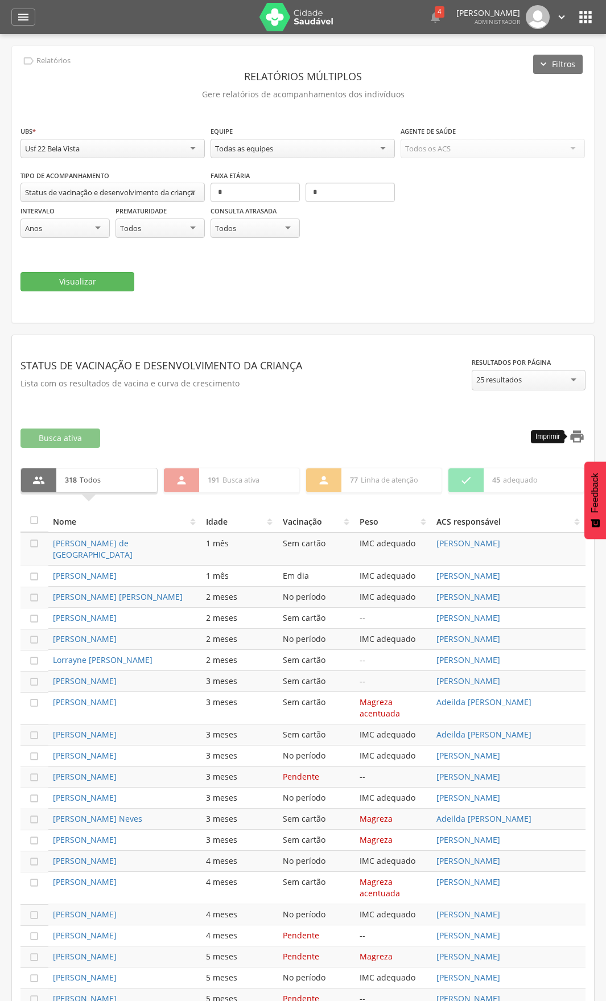
click at [582, 432] on icon "" at bounding box center [577, 437] width 16 height 16
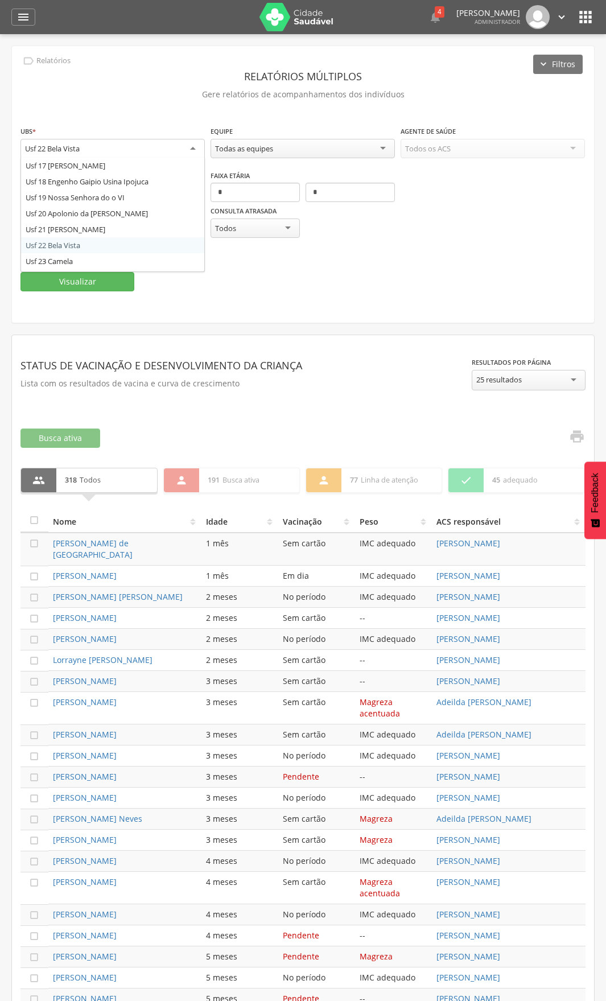
click at [125, 139] on div "Usf 22 Bela Vista" at bounding box center [112, 149] width 184 height 20
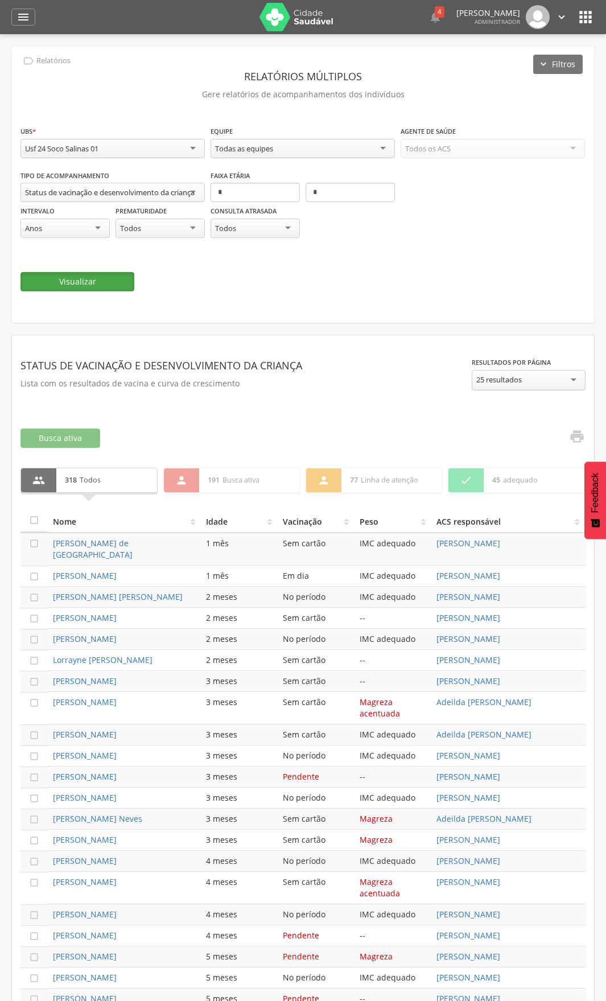
click at [91, 278] on button "Visualizar" at bounding box center [77, 281] width 114 height 19
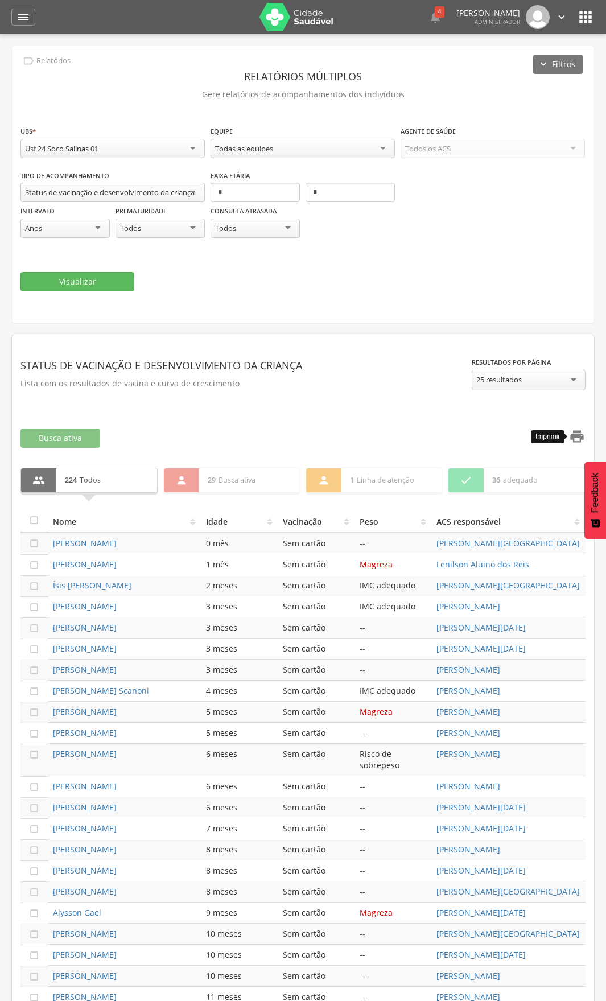
click at [572, 438] on icon "" at bounding box center [577, 437] width 16 height 16
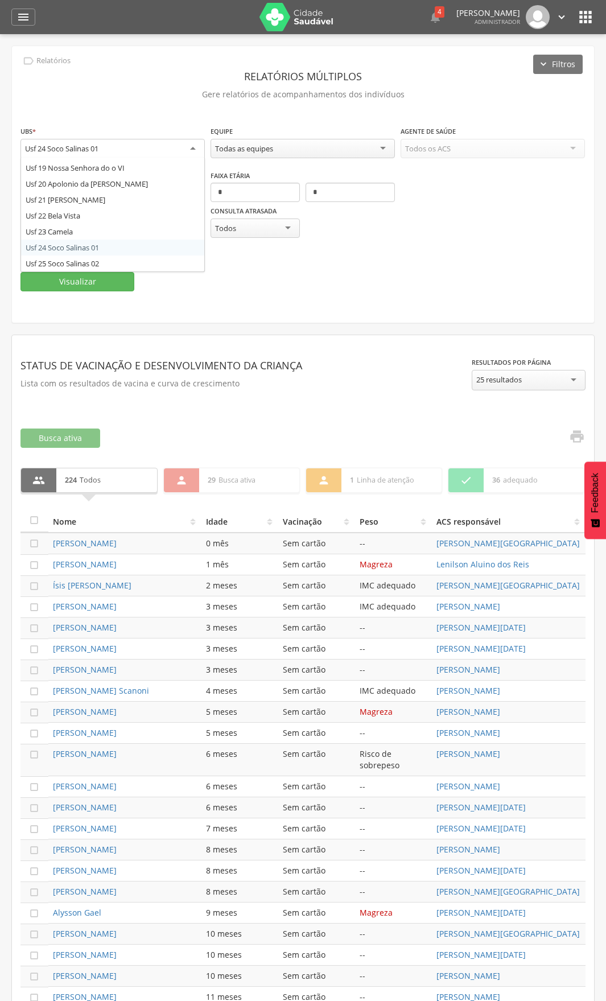
click at [113, 150] on div "Usf 24 Soco Salinas 01" at bounding box center [112, 149] width 184 height 20
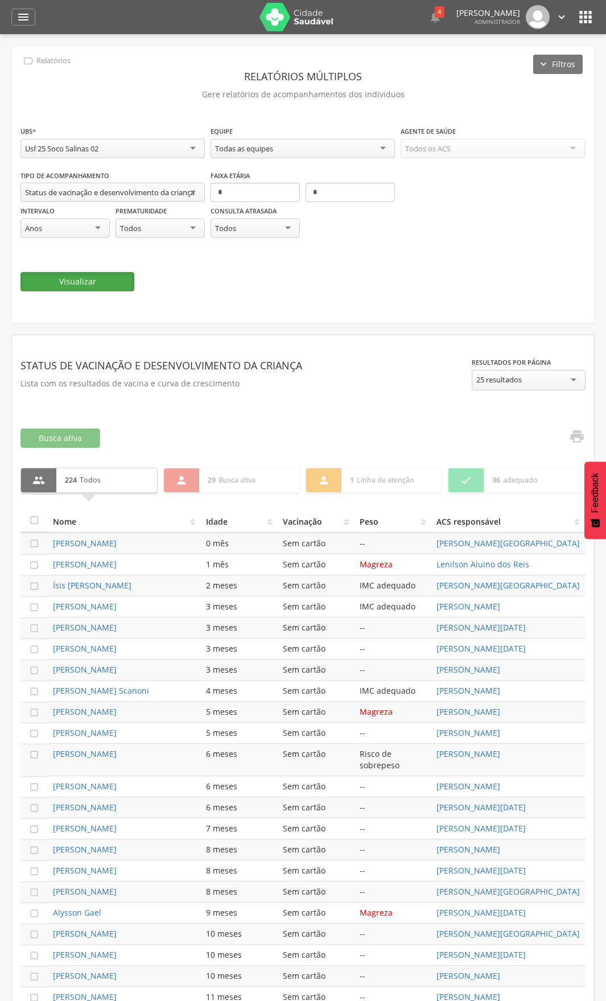
click at [97, 287] on button "Visualizar" at bounding box center [77, 281] width 114 height 19
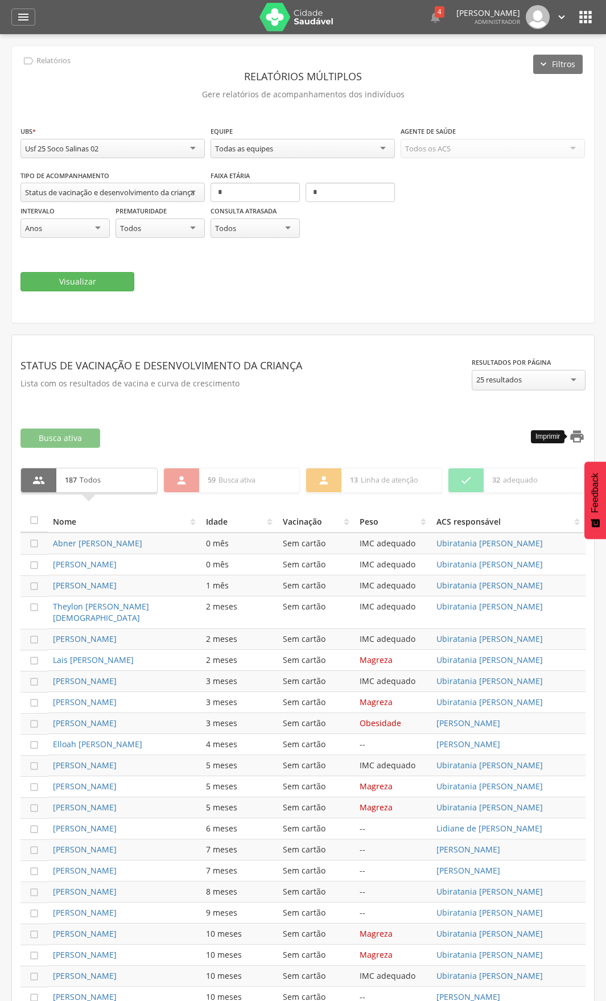
click at [575, 433] on icon "" at bounding box center [577, 437] width 16 height 16
drag, startPoint x: 334, startPoint y: 194, endPoint x: 293, endPoint y: 194, distance: 41.0
click at [293, 183] on div "* *" at bounding box center [303, 183] width 184 height 0
type input "*"
click at [20, 272] on button "Visualizar" at bounding box center [77, 281] width 114 height 19
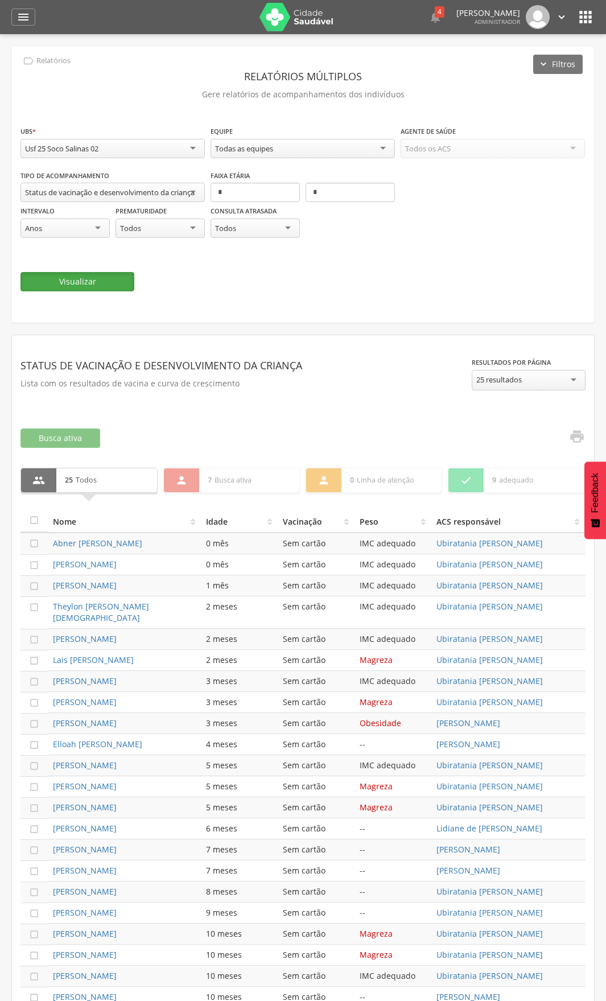
click at [94, 277] on button "Visualizar" at bounding box center [77, 281] width 114 height 19
click at [578, 439] on icon "" at bounding box center [577, 437] width 16 height 16
click at [179, 144] on div "Usf 25 Soco Salinas 02" at bounding box center [112, 148] width 184 height 19
click at [61, 278] on button "Visualizar" at bounding box center [77, 281] width 114 height 19
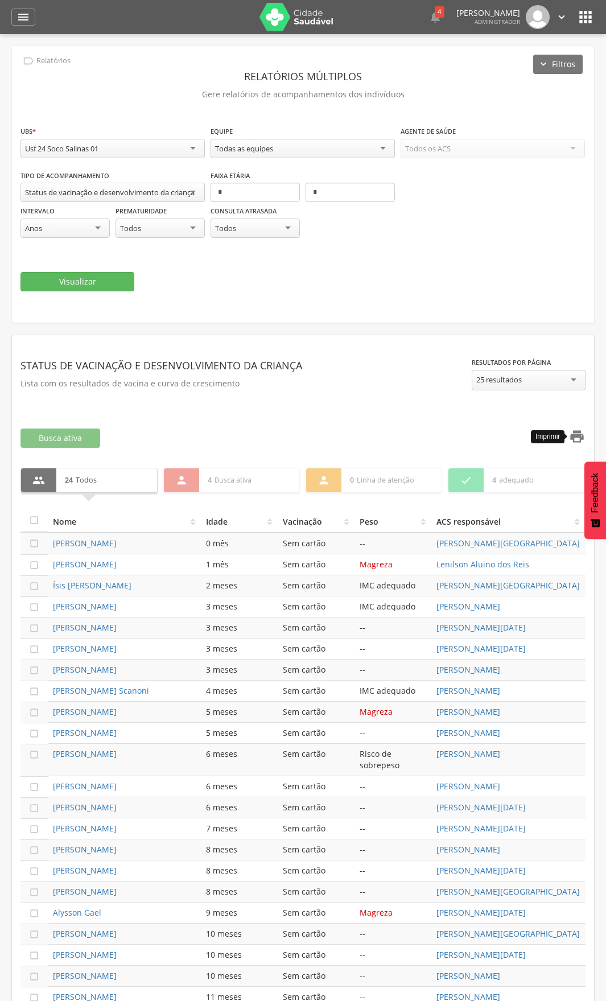
click at [578, 431] on icon "" at bounding box center [577, 437] width 16 height 16
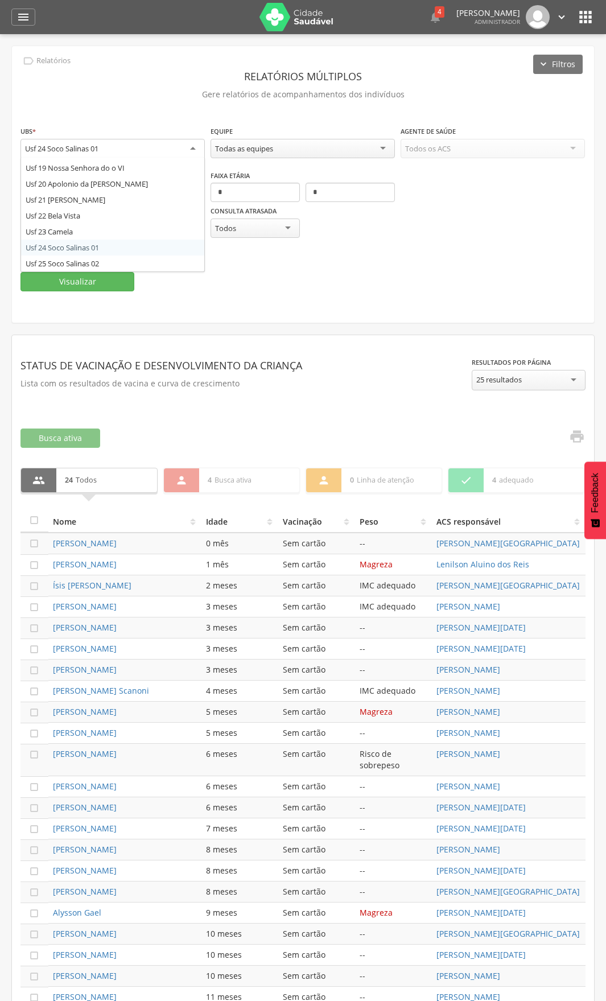
click at [96, 146] on div "Usf 24 Soco Salinas 01" at bounding box center [61, 148] width 73 height 10
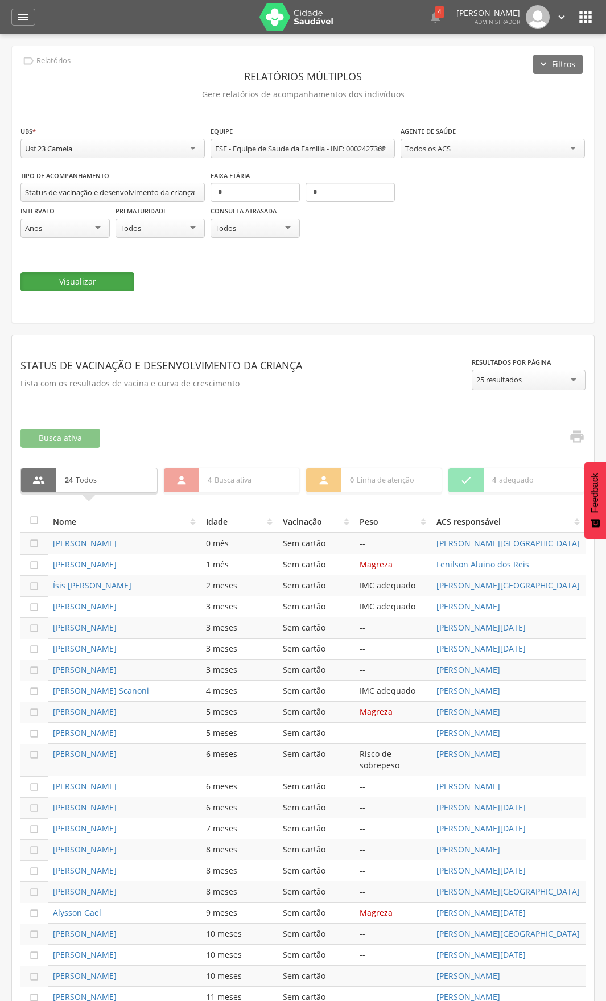
click at [81, 283] on button "Visualizar" at bounding box center [77, 281] width 114 height 19
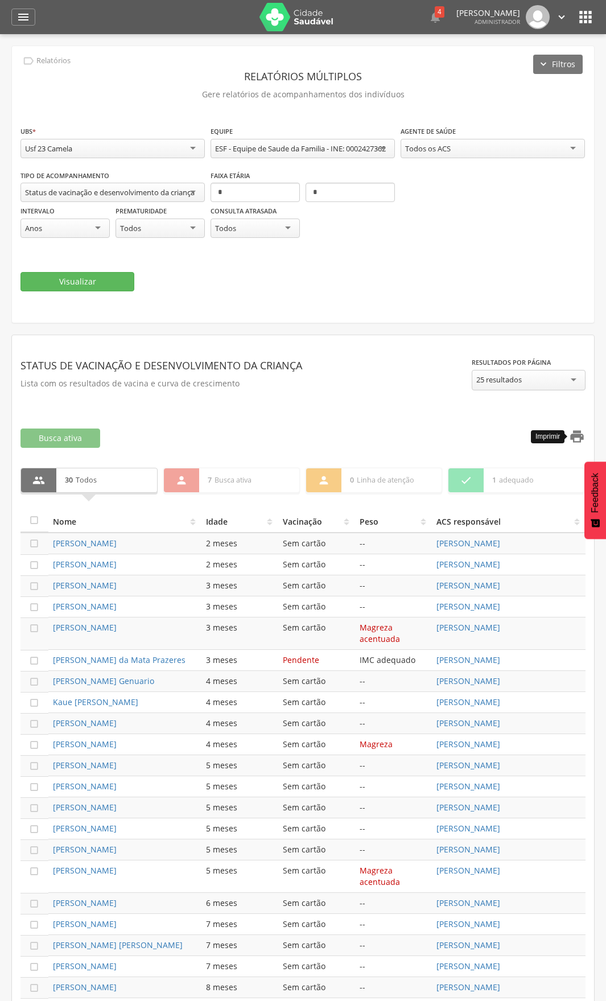
click at [573, 445] on icon "" at bounding box center [577, 437] width 16 height 16
click at [100, 144] on div "Usf 23 Camela" at bounding box center [112, 148] width 184 height 19
click at [74, 284] on button "Visualizar" at bounding box center [77, 281] width 114 height 19
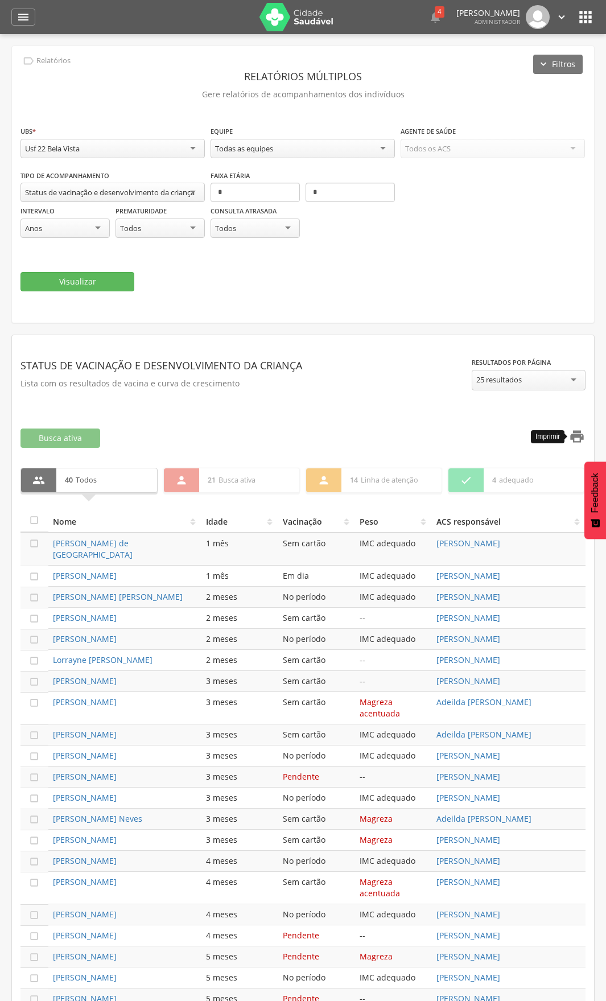
click at [574, 436] on icon "" at bounding box center [577, 437] width 16 height 16
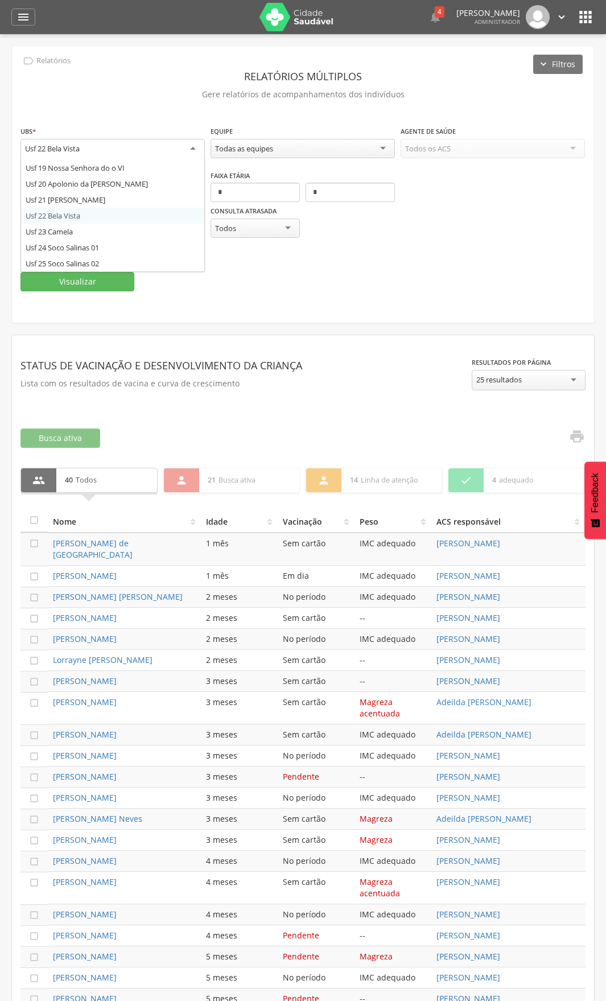
click at [97, 154] on div "Usf 22 Bela Vista" at bounding box center [112, 149] width 184 height 20
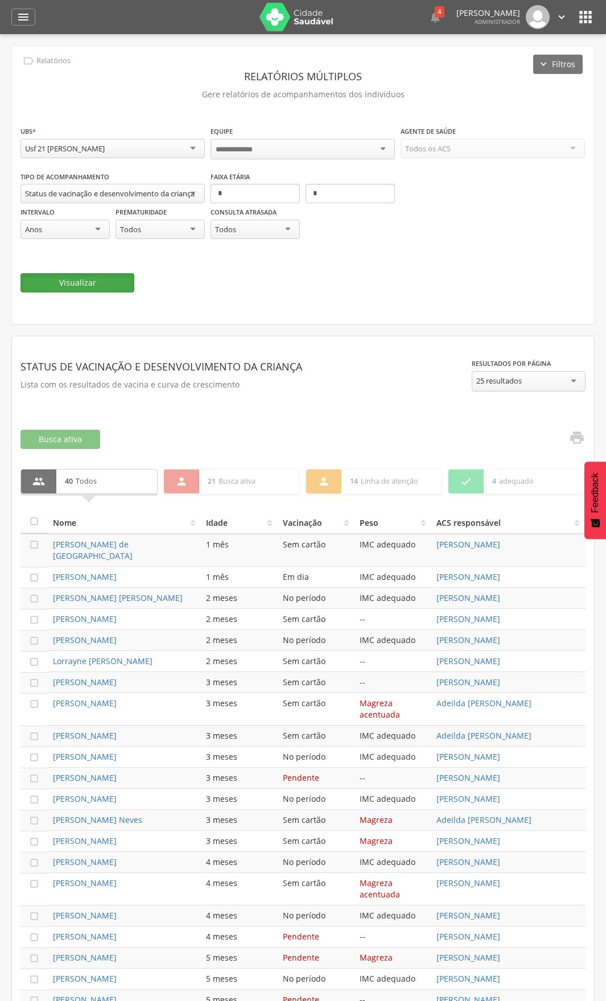
click at [76, 286] on button "Visualizar" at bounding box center [77, 282] width 114 height 19
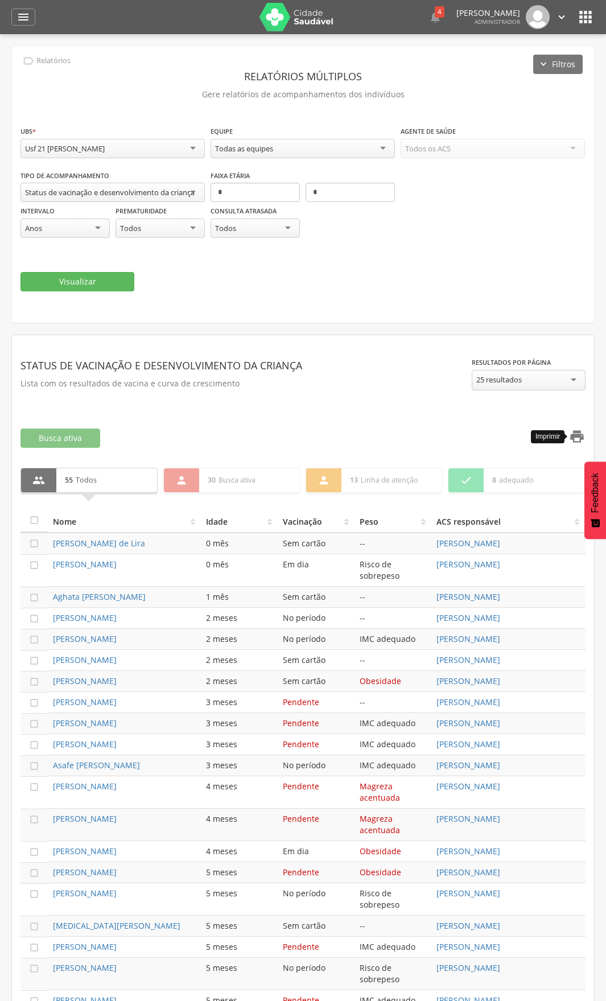
click at [578, 439] on icon "" at bounding box center [577, 437] width 16 height 16
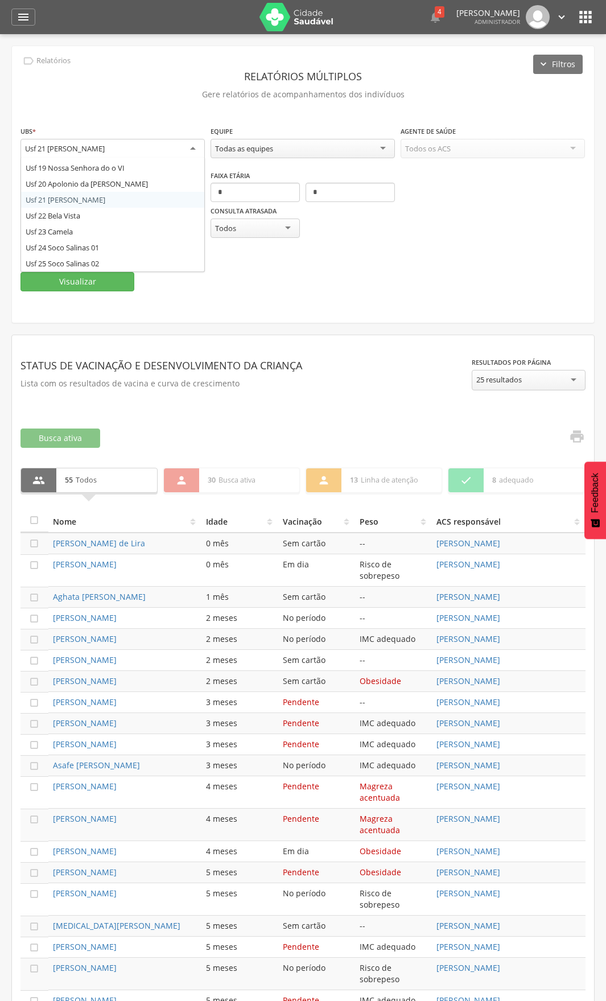
click at [105, 147] on div "Usf 21 [PERSON_NAME]" at bounding box center [65, 148] width 80 height 10
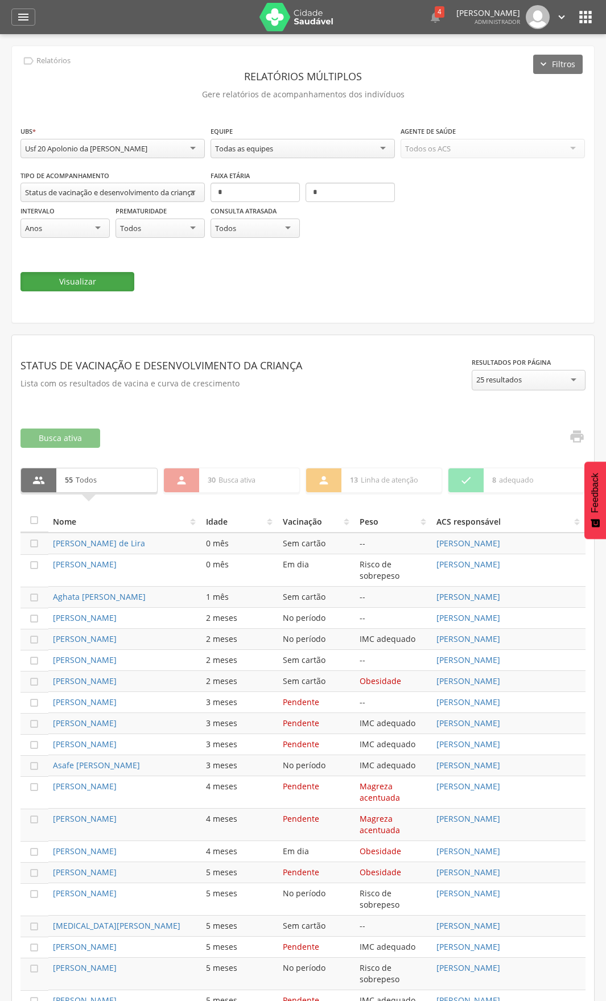
click at [71, 289] on button "Visualizar" at bounding box center [77, 281] width 114 height 19
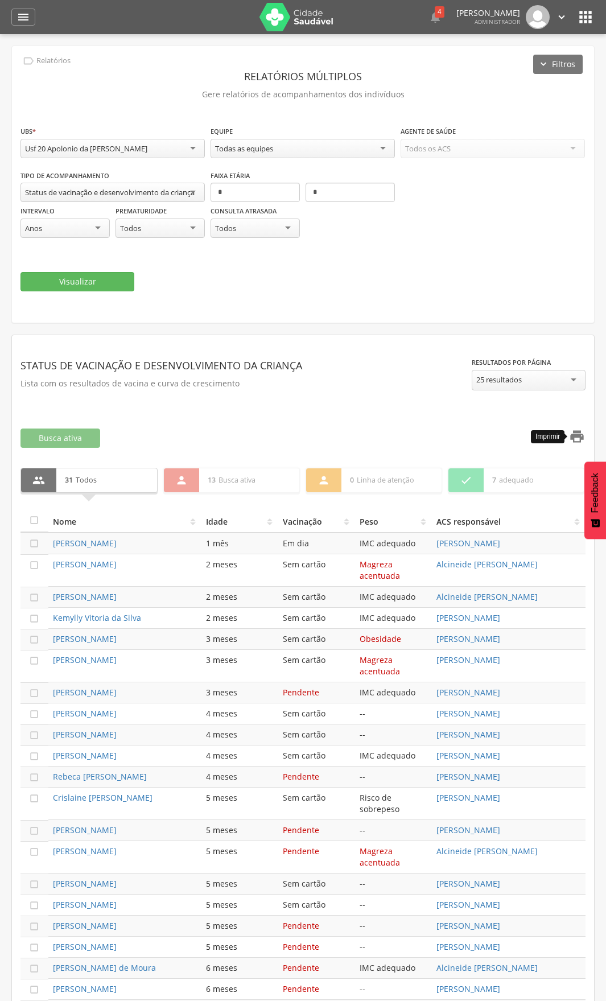
click at [584, 437] on icon "" at bounding box center [577, 437] width 16 height 16
click at [169, 151] on div "Usf 20 Apolonio da [PERSON_NAME]" at bounding box center [112, 148] width 184 height 19
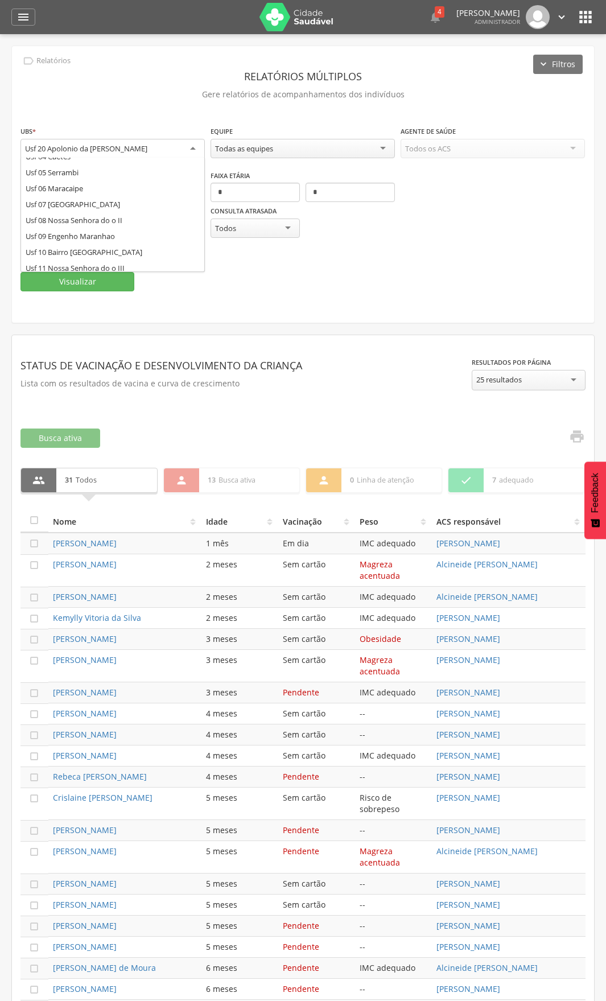
scroll to position [0, 0]
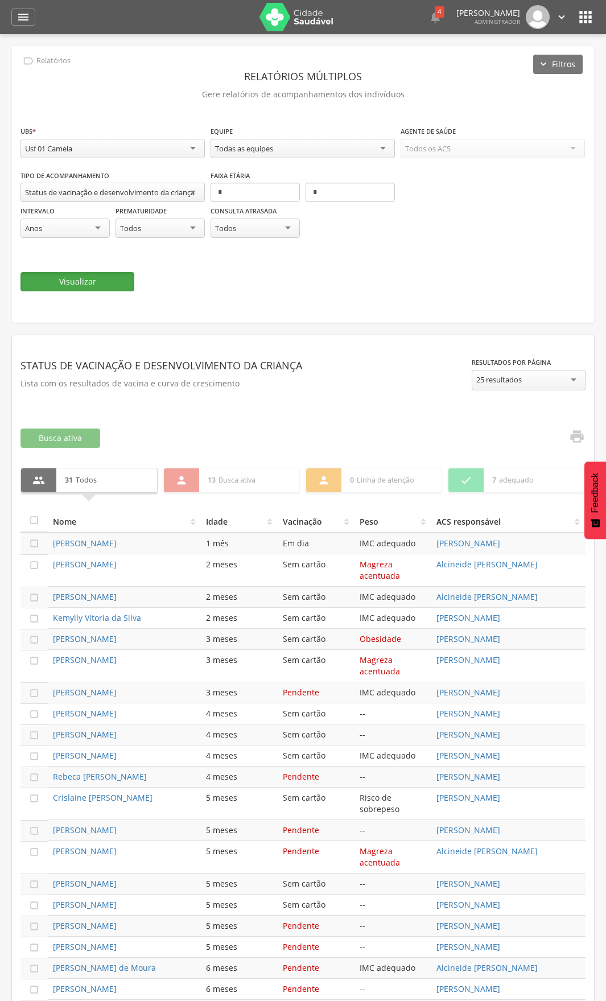
click at [95, 290] on button "Visualizar" at bounding box center [77, 281] width 114 height 19
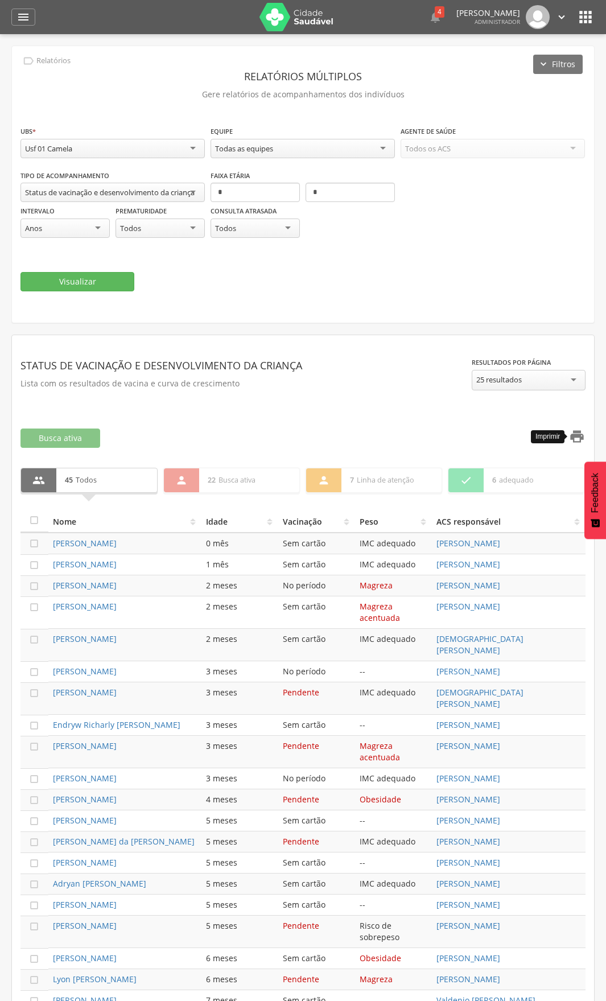
click at [581, 438] on icon "" at bounding box center [577, 437] width 16 height 16
click at [131, 151] on div "Usf 01 Camela" at bounding box center [112, 148] width 184 height 19
click at [89, 272] on button "Visualizar" at bounding box center [77, 281] width 114 height 19
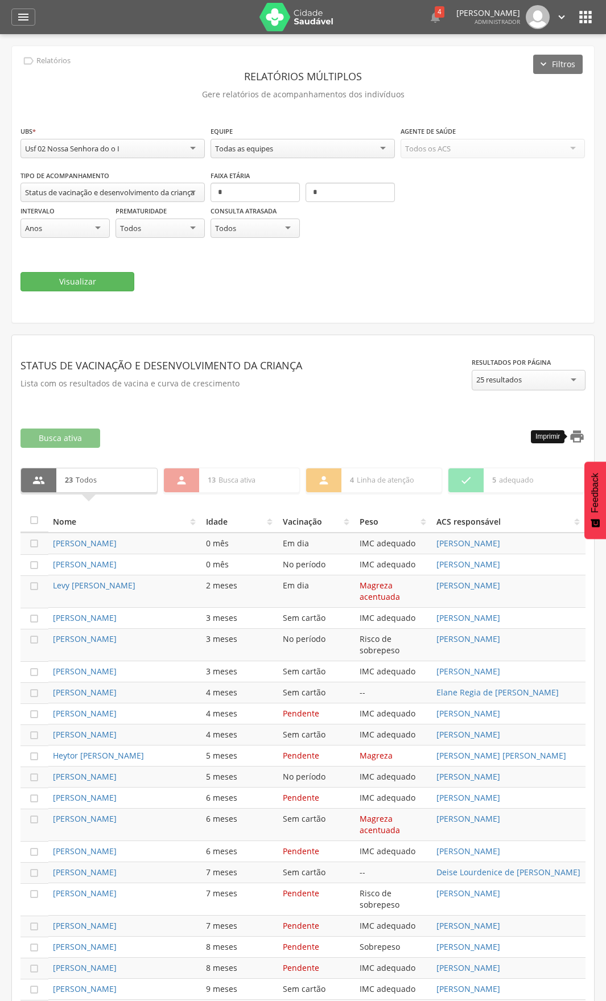
click at [578, 444] on icon "" at bounding box center [577, 437] width 16 height 16
click at [125, 145] on div "Usf 02 Nossa Senhora do o I" at bounding box center [112, 148] width 184 height 19
click at [65, 278] on button "Visualizar" at bounding box center [77, 281] width 114 height 19
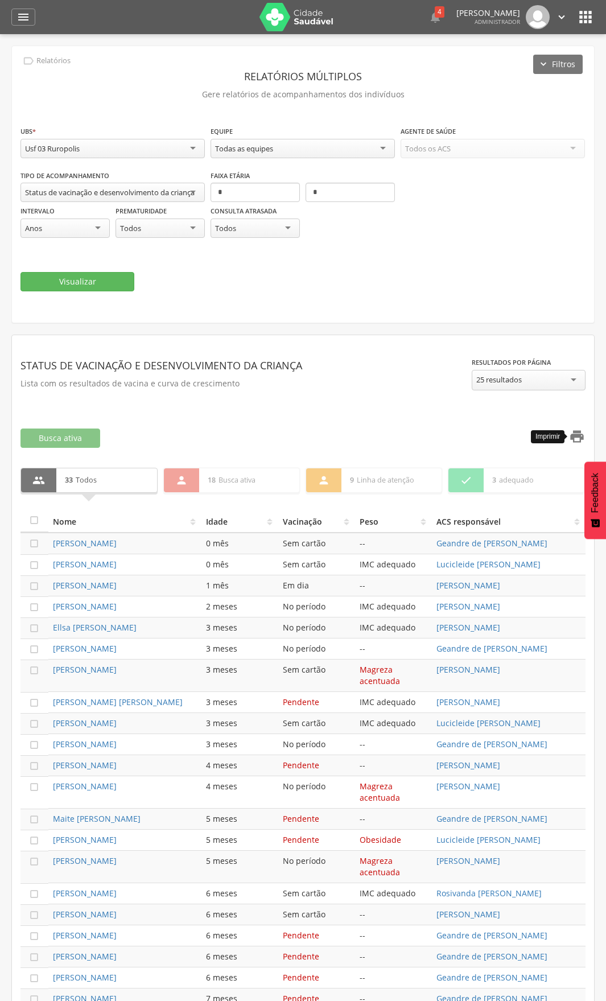
click at [570, 438] on icon "" at bounding box center [577, 437] width 16 height 16
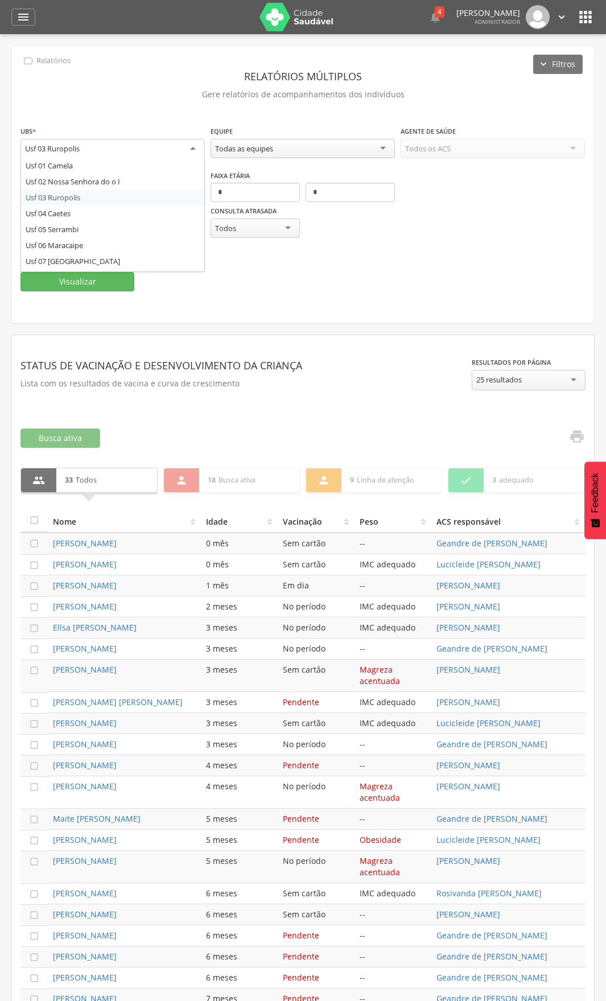
click at [93, 146] on div "Usf 03 Ruropolis" at bounding box center [112, 149] width 184 height 20
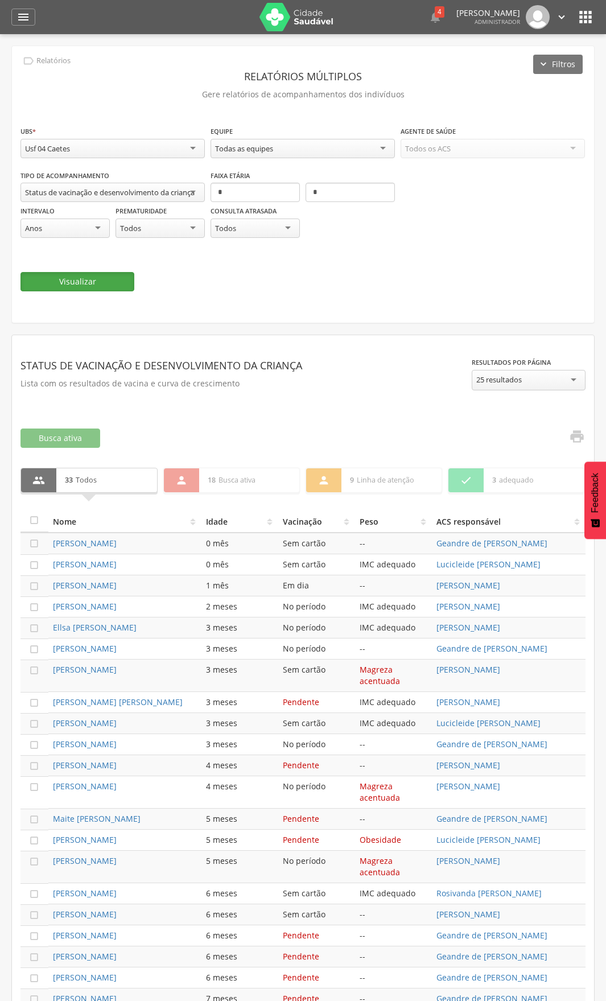
click at [71, 280] on button "Visualizar" at bounding box center [77, 281] width 114 height 19
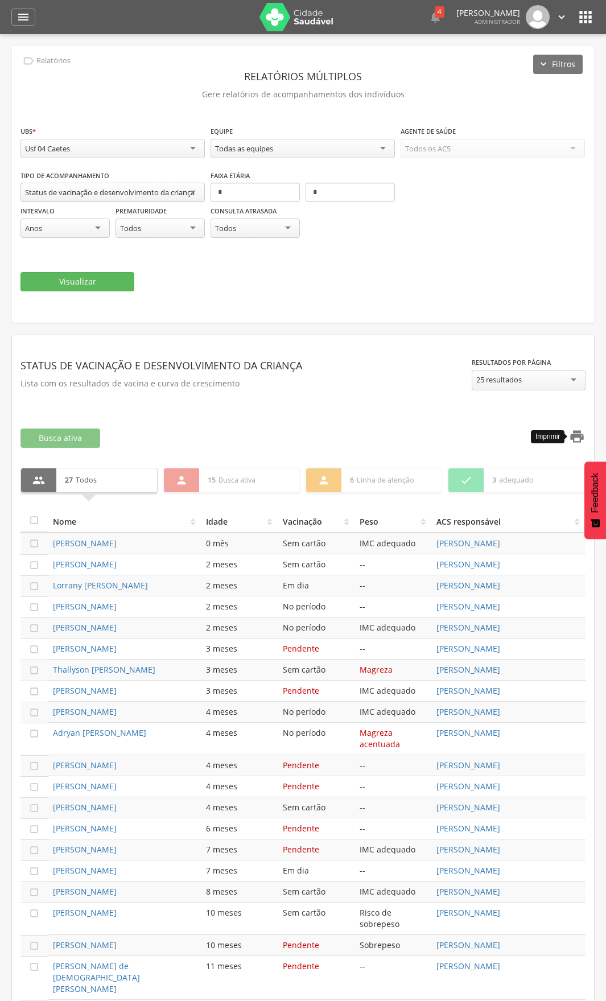
click at [579, 437] on icon "" at bounding box center [577, 437] width 16 height 16
click at [141, 153] on div "Usf 04 Caetes" at bounding box center [112, 148] width 184 height 19
click at [64, 274] on button "Visualizar" at bounding box center [77, 282] width 114 height 19
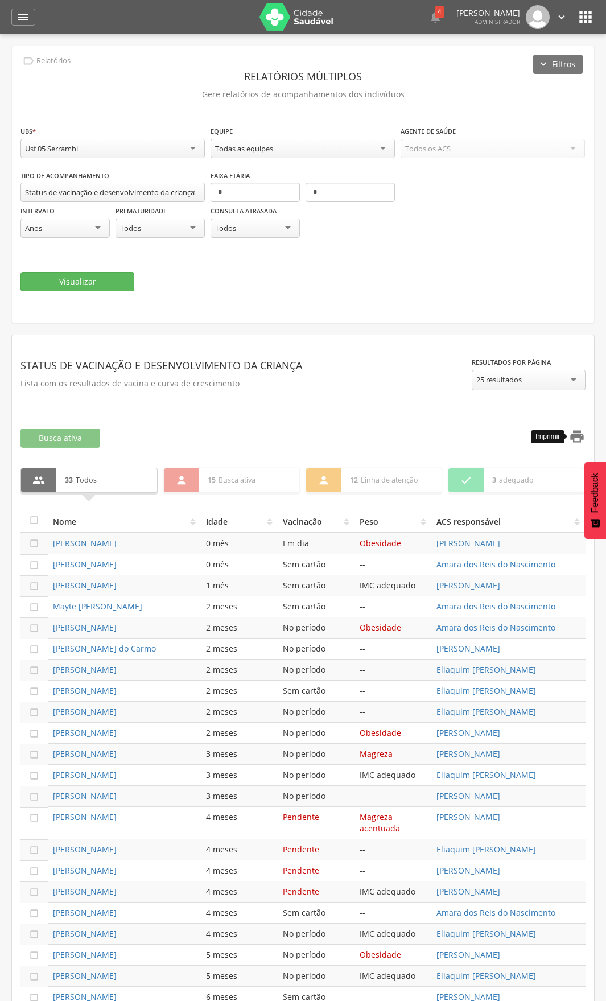
click at [577, 435] on icon "" at bounding box center [577, 437] width 16 height 16
click at [158, 160] on div "**********" at bounding box center [112, 143] width 184 height 36
click at [158, 154] on div "Usf 05 Serrambi" at bounding box center [112, 148] width 184 height 19
click at [62, 285] on button "Visualizar" at bounding box center [77, 281] width 114 height 19
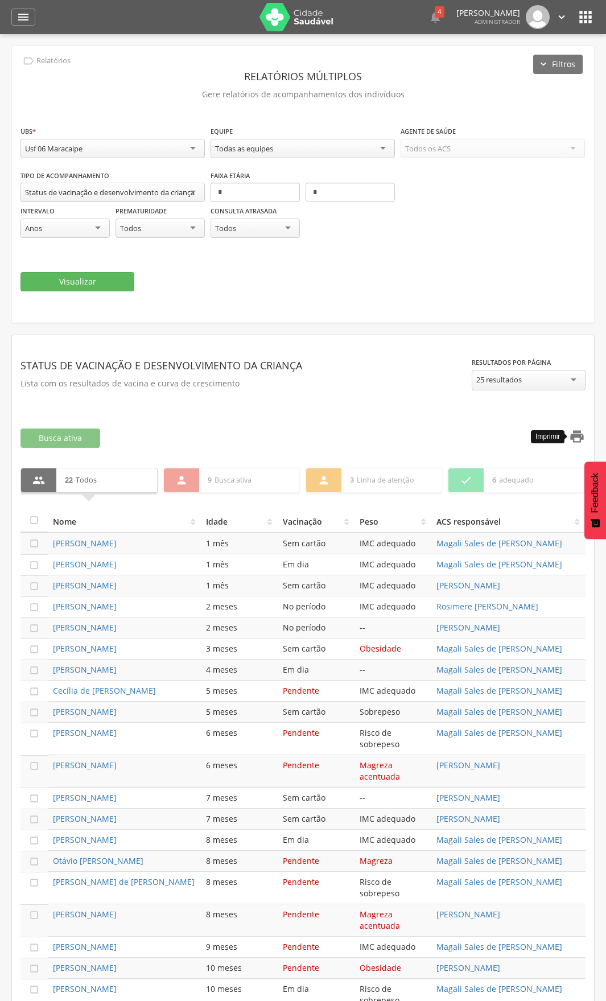
click at [573, 438] on icon "" at bounding box center [577, 437] width 16 height 16
click at [118, 153] on div "Usf 06 Maracaipe" at bounding box center [112, 148] width 184 height 19
click at [83, 290] on button "Visualizar" at bounding box center [77, 281] width 114 height 19
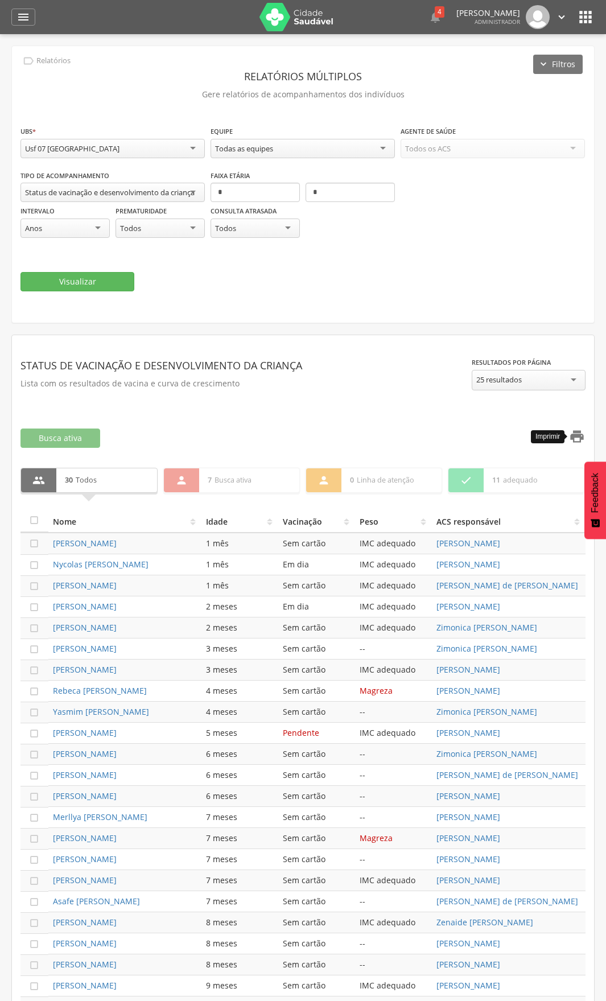
click at [582, 434] on icon "" at bounding box center [577, 437] width 16 height 16
click at [112, 157] on div "Usf 07 [GEOGRAPHIC_DATA]" at bounding box center [112, 148] width 184 height 19
click at [93, 279] on button "Visualizar" at bounding box center [77, 282] width 114 height 19
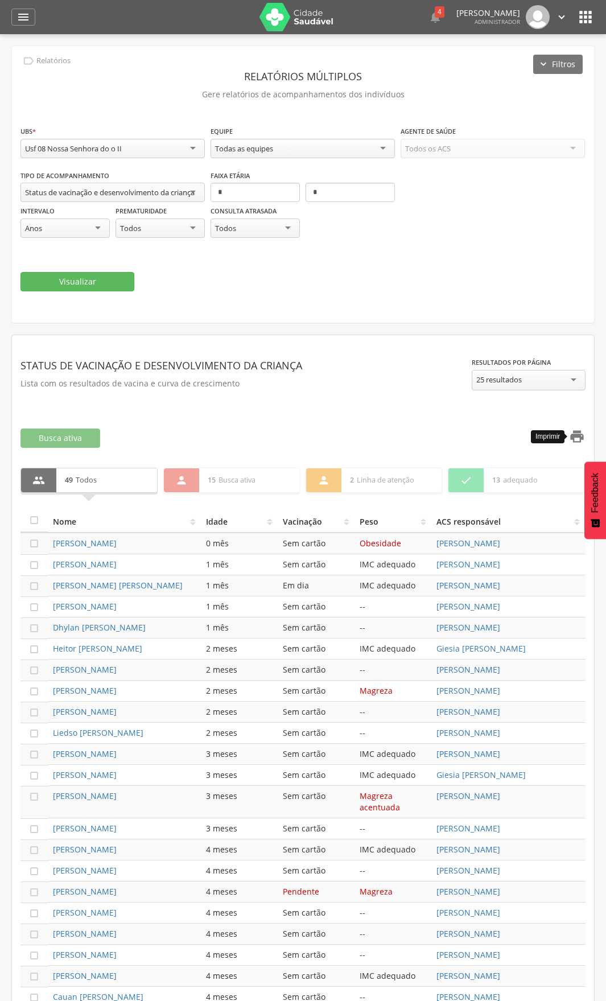
click at [574, 433] on icon "" at bounding box center [577, 437] width 16 height 16
click at [117, 151] on div "Usf 08 Nossa Senhora do o II" at bounding box center [73, 148] width 97 height 10
click at [80, 278] on button "Visualizar" at bounding box center [77, 281] width 114 height 19
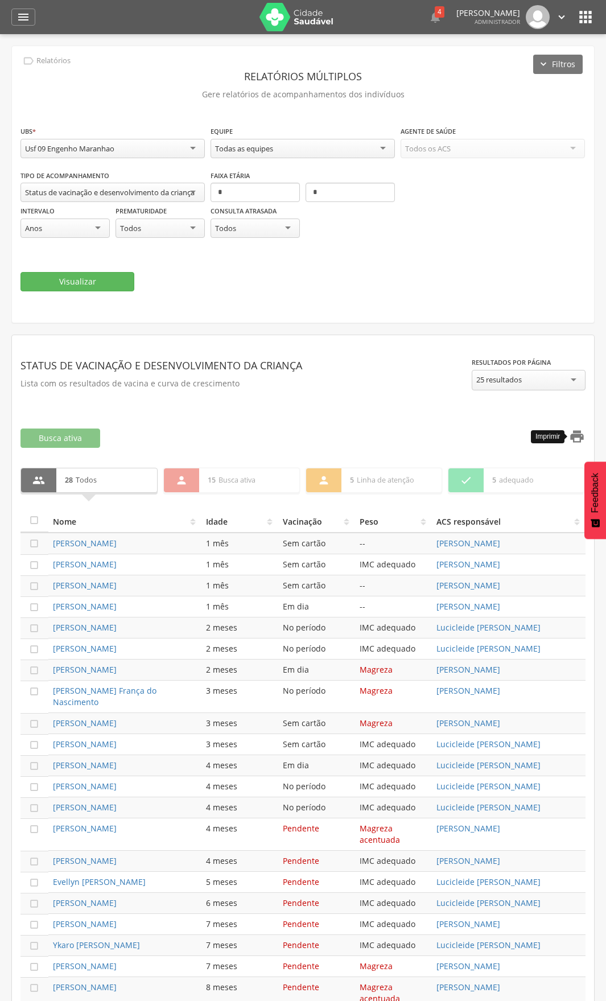
click at [579, 443] on icon "" at bounding box center [577, 437] width 16 height 16
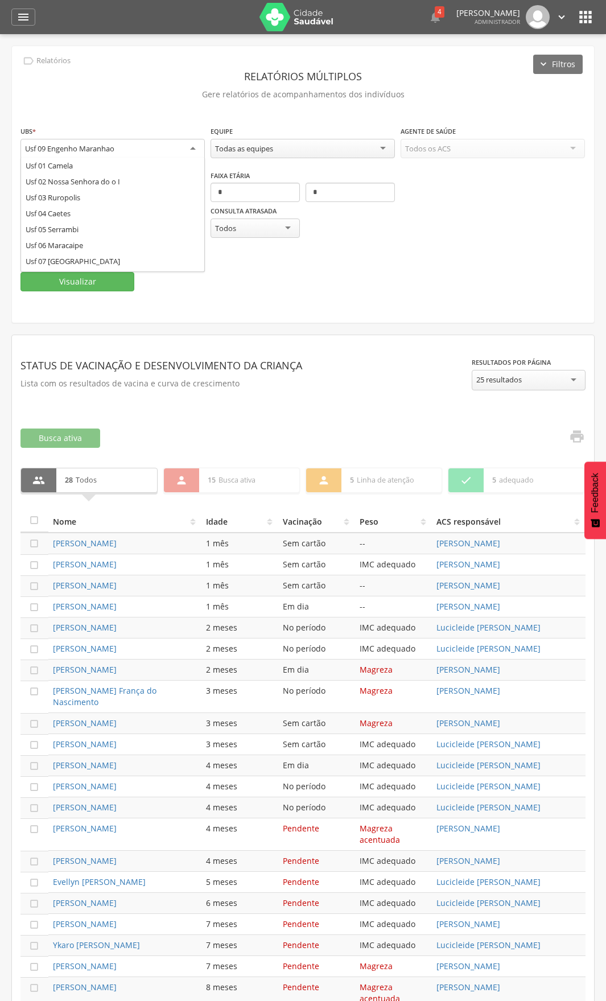
click at [118, 146] on div "Usf 09 Engenho Maranhao" at bounding box center [112, 149] width 184 height 20
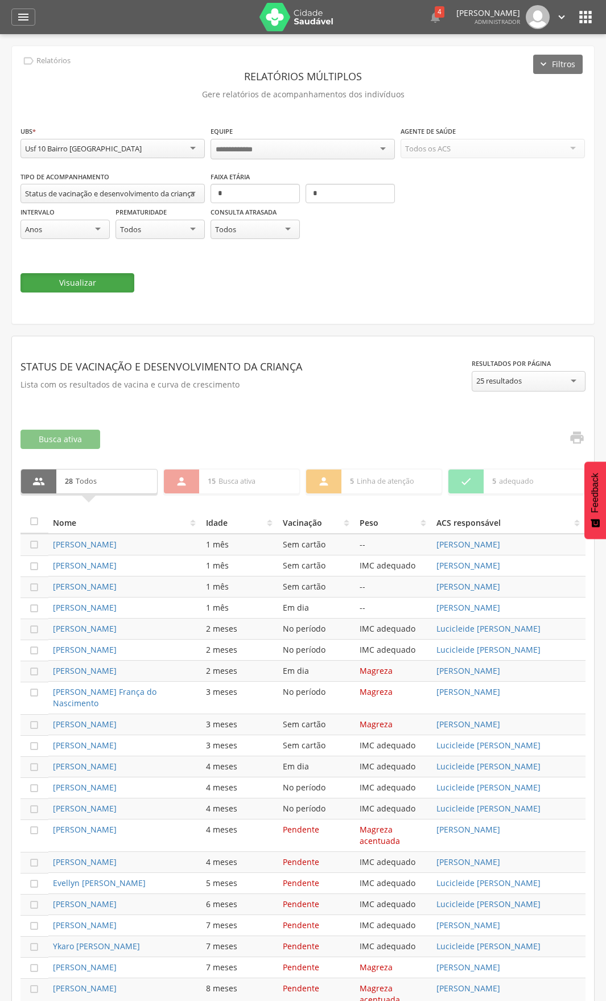
click at [85, 275] on button "Visualizar" at bounding box center [77, 282] width 114 height 19
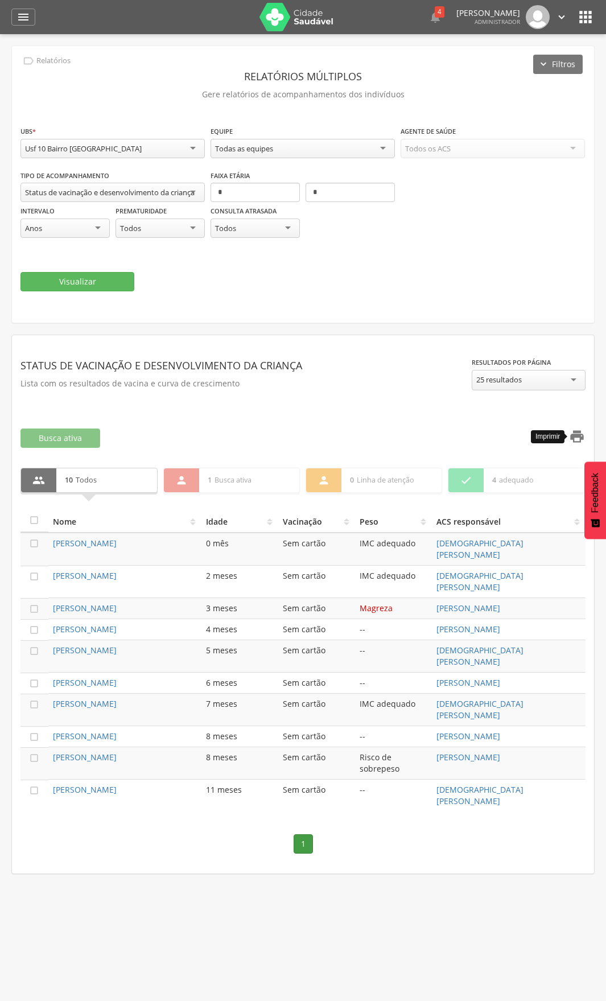
click at [578, 433] on icon "" at bounding box center [577, 437] width 16 height 16
click at [125, 152] on div "Usf 10 Bairro [GEOGRAPHIC_DATA]" at bounding box center [112, 148] width 184 height 19
click at [108, 277] on button "Visualizar" at bounding box center [77, 282] width 114 height 19
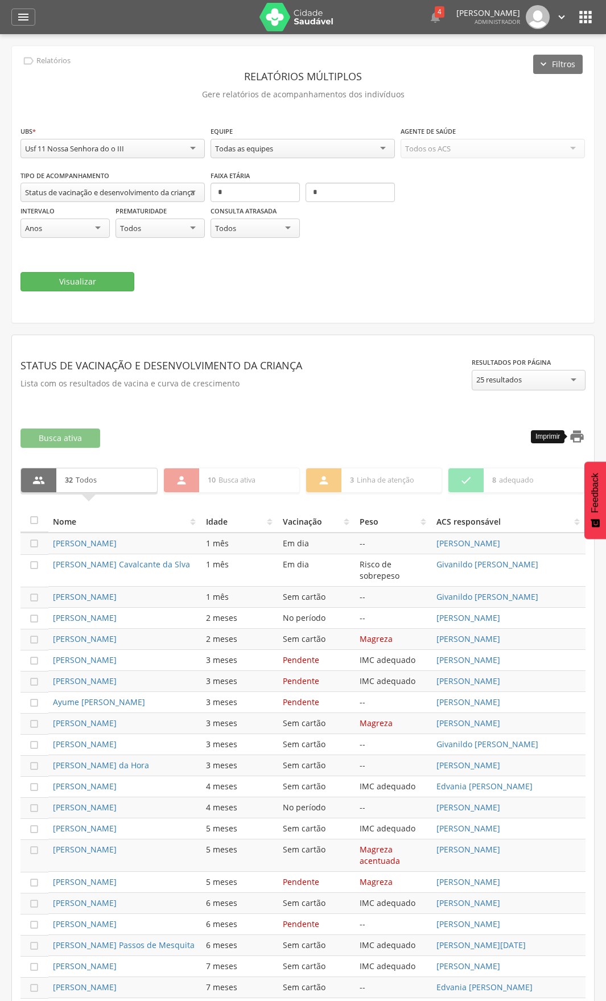
click at [577, 434] on icon "" at bounding box center [577, 437] width 16 height 16
click at [97, 146] on div "Usf 11 Nossa Senhora do o III" at bounding box center [74, 148] width 99 height 10
click at [73, 278] on button "Visualizar" at bounding box center [77, 282] width 114 height 19
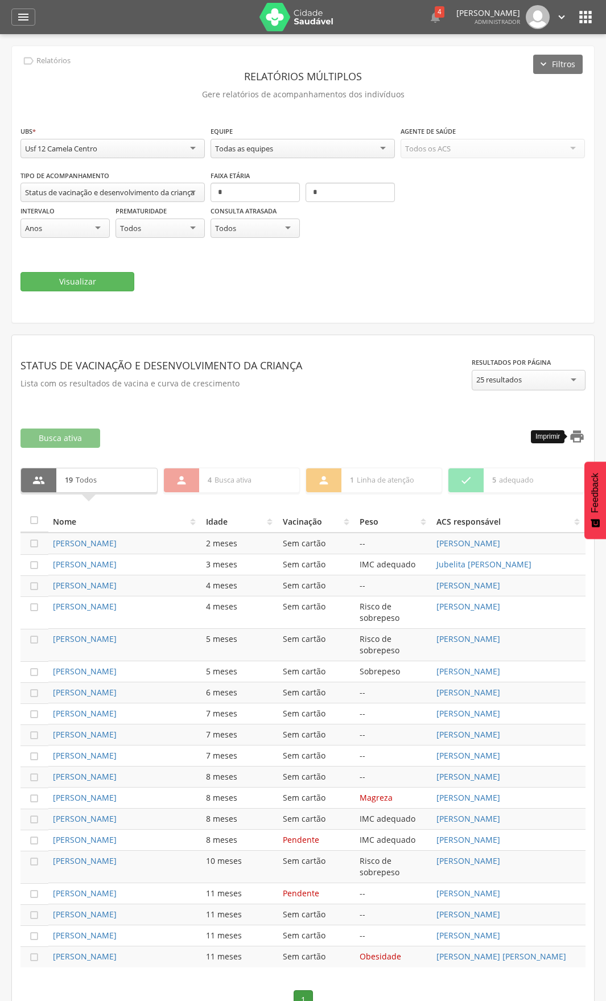
click at [578, 434] on icon "" at bounding box center [577, 437] width 16 height 16
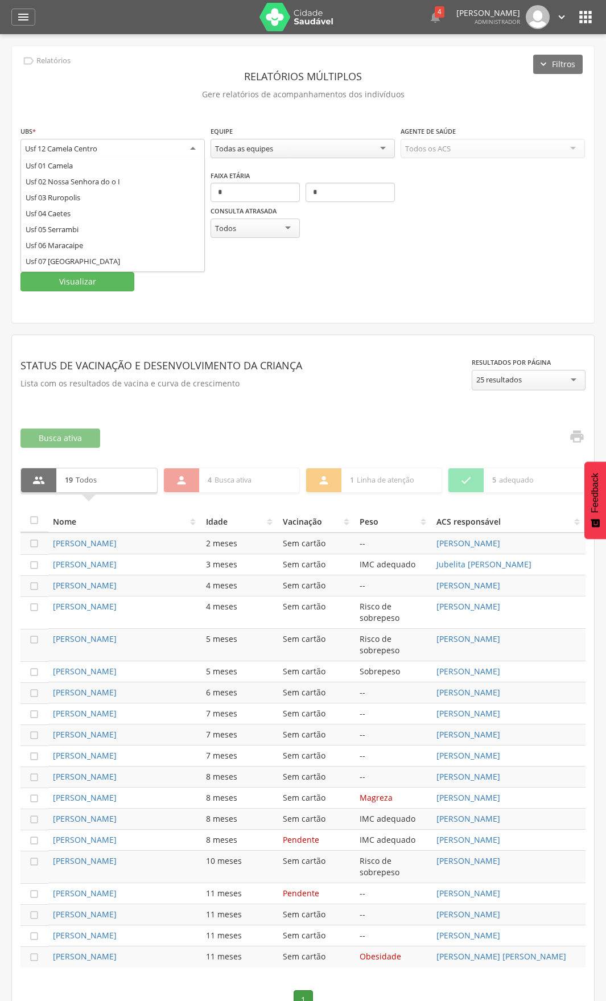
click at [97, 143] on div "Usf 12 Camela Centro" at bounding box center [61, 148] width 72 height 10
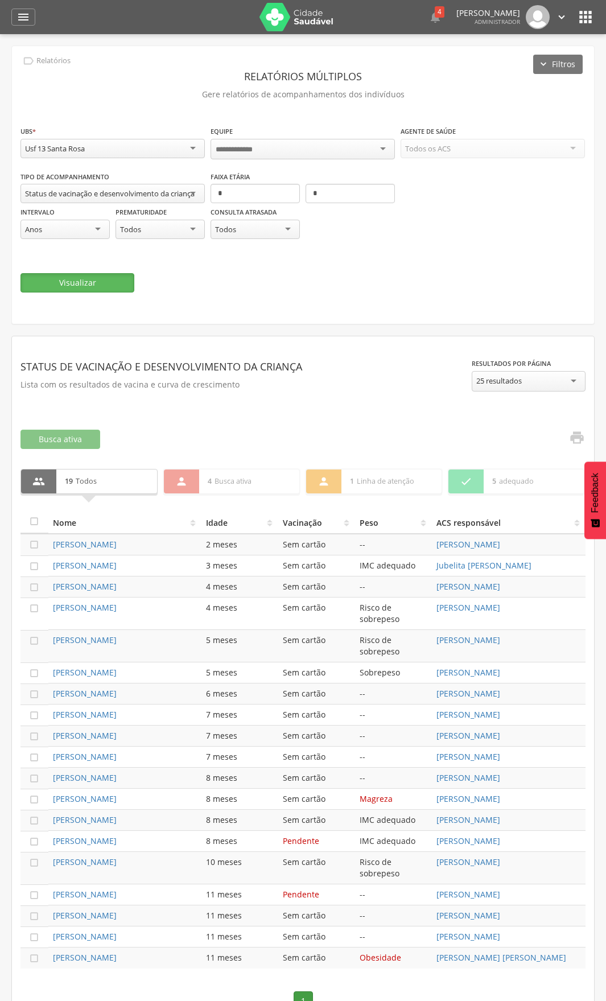
click at [83, 275] on button "Visualizar" at bounding box center [77, 282] width 114 height 19
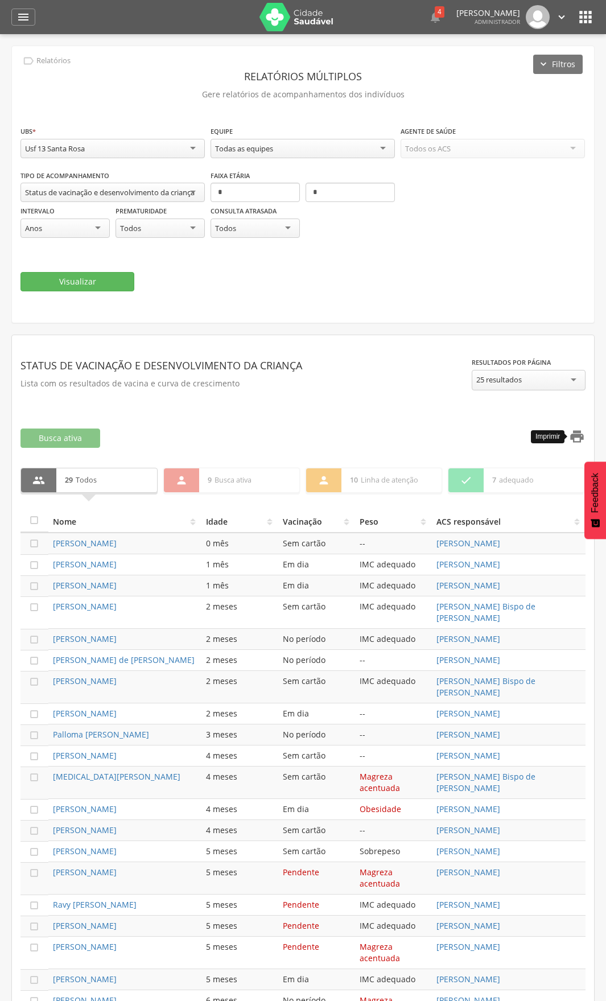
click at [579, 438] on icon "" at bounding box center [577, 437] width 16 height 16
click at [101, 153] on div "Usf 13 Santa Rosa" at bounding box center [112, 148] width 184 height 19
click at [59, 277] on button "Visualizar" at bounding box center [77, 282] width 114 height 19
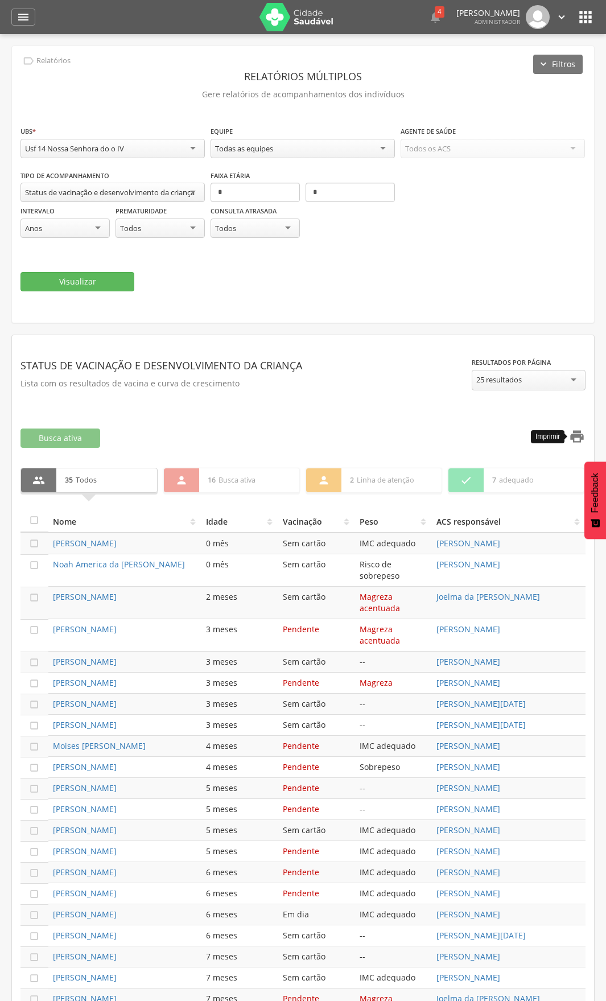
click at [580, 441] on icon "" at bounding box center [577, 437] width 16 height 16
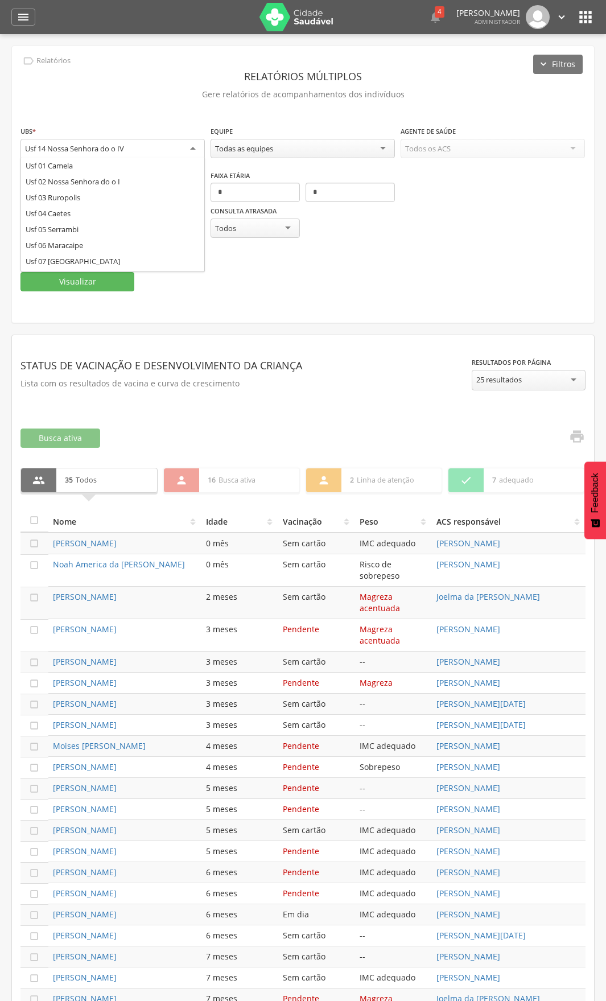
click at [101, 154] on div "Usf 14 Nossa Senhora do o IV" at bounding box center [112, 149] width 184 height 20
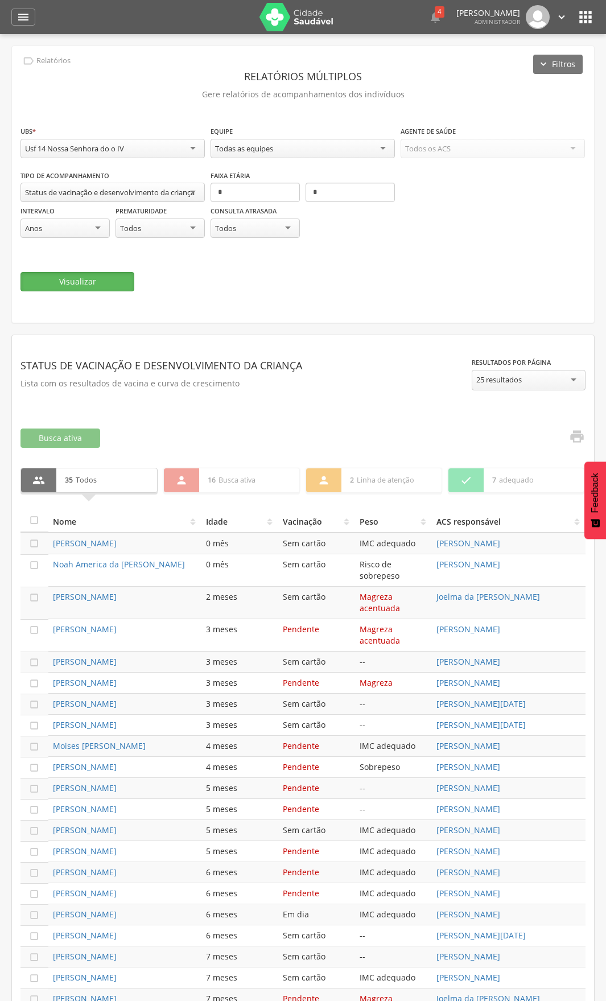
drag, startPoint x: 77, startPoint y: 273, endPoint x: 87, endPoint y: 141, distance: 132.4
click at [87, 152] on fieldset "**********" at bounding box center [302, 208] width 565 height 166
click at [87, 141] on div "Usf 14 Nossa Senhora do o IV" at bounding box center [112, 148] width 184 height 19
click at [79, 278] on button "Visualizar" at bounding box center [77, 282] width 114 height 19
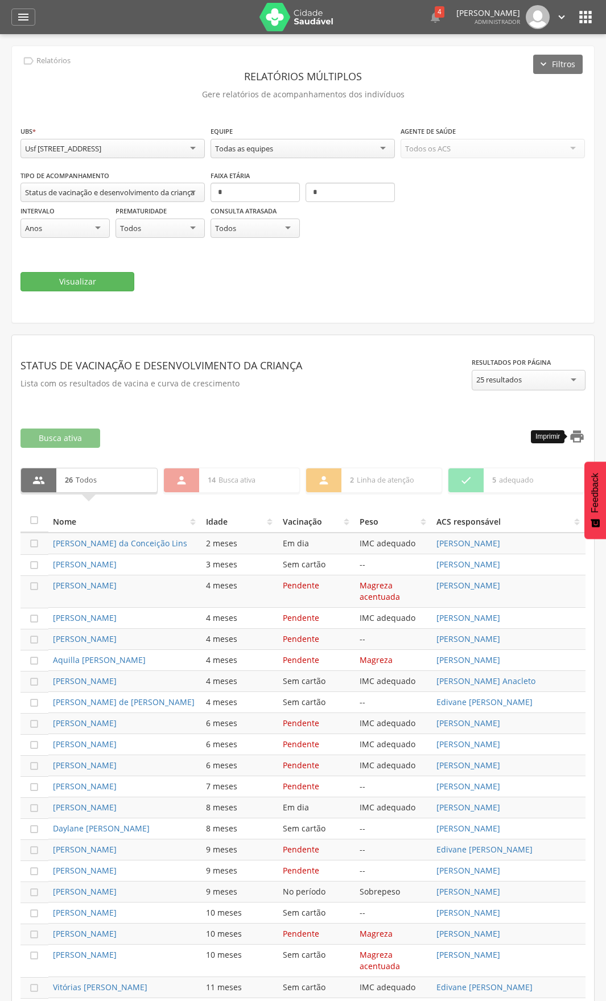
click at [575, 438] on icon "" at bounding box center [577, 437] width 16 height 16
click at [133, 139] on div "Usf [STREET_ADDRESS]" at bounding box center [112, 148] width 184 height 19
click at [65, 269] on fieldset "**********" at bounding box center [302, 208] width 565 height 167
click at [74, 281] on button "Visualizar" at bounding box center [77, 281] width 114 height 19
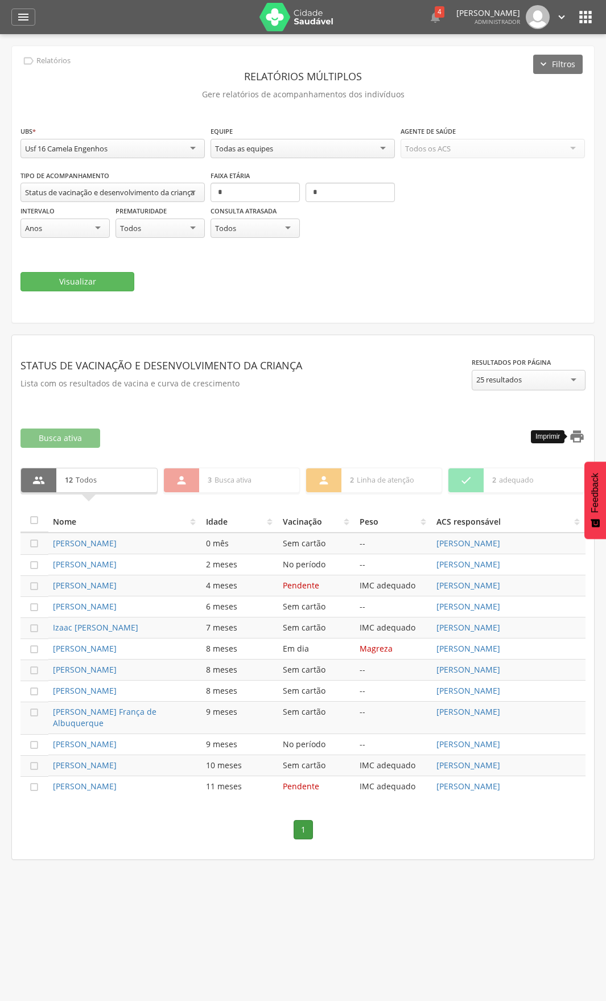
click at [581, 433] on icon "" at bounding box center [577, 437] width 16 height 16
click at [94, 146] on div "Usf 16 Camela Engenhos" at bounding box center [66, 148] width 83 height 10
click at [85, 277] on button "Visualizar" at bounding box center [77, 282] width 114 height 19
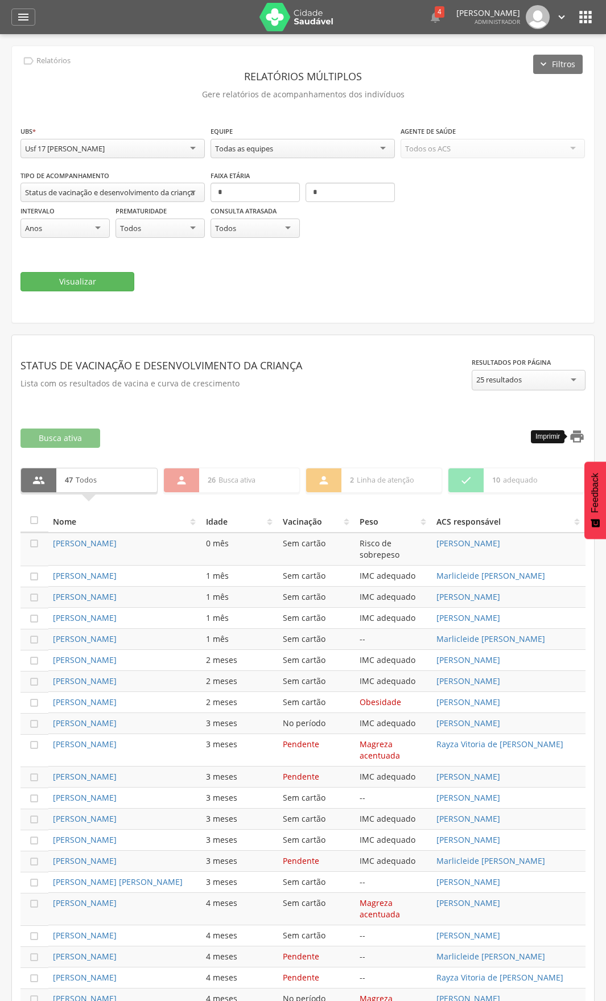
click at [579, 436] on icon "" at bounding box center [577, 437] width 16 height 16
click at [129, 136] on div "**********" at bounding box center [112, 143] width 184 height 36
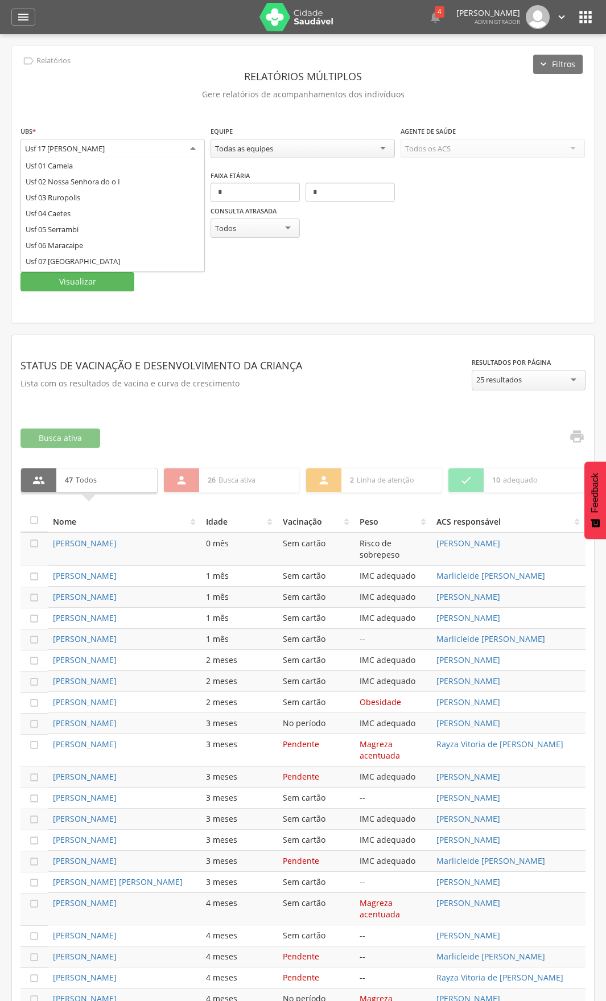
click at [146, 150] on div "Usf 17 [PERSON_NAME]" at bounding box center [112, 149] width 184 height 20
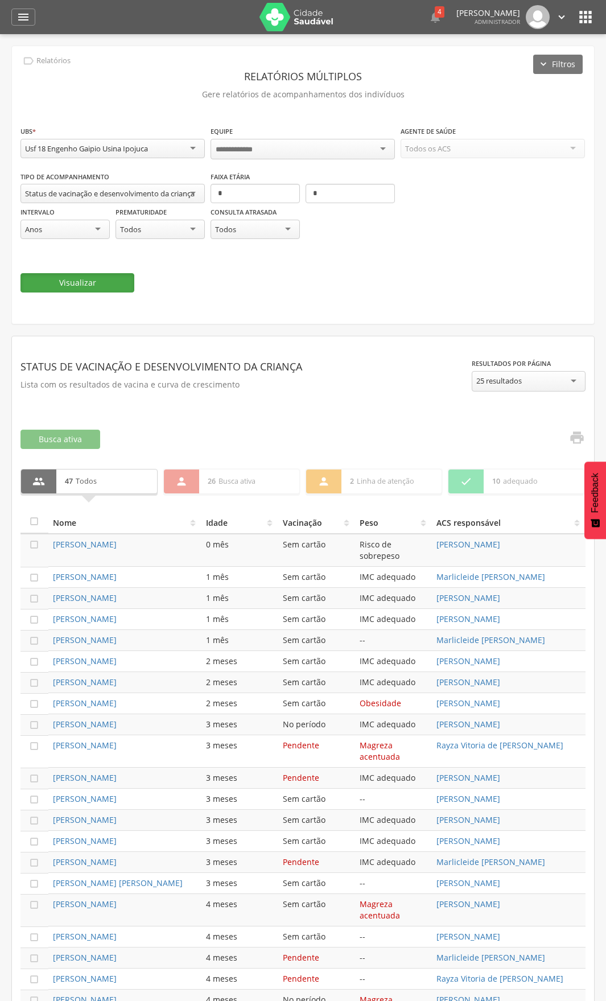
click at [86, 279] on button "Visualizar" at bounding box center [77, 282] width 114 height 19
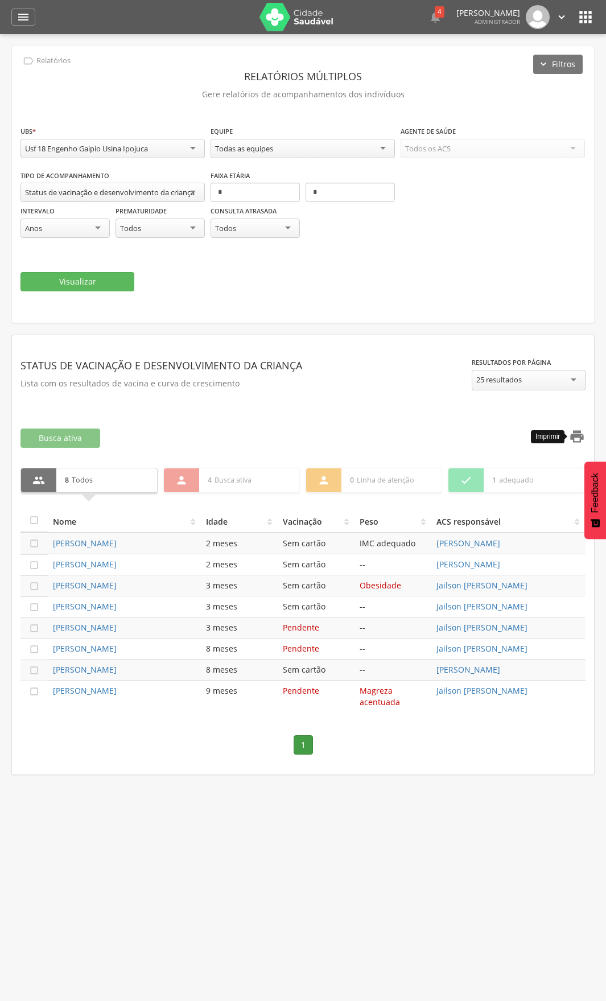
click at [584, 437] on icon "" at bounding box center [577, 437] width 16 height 16
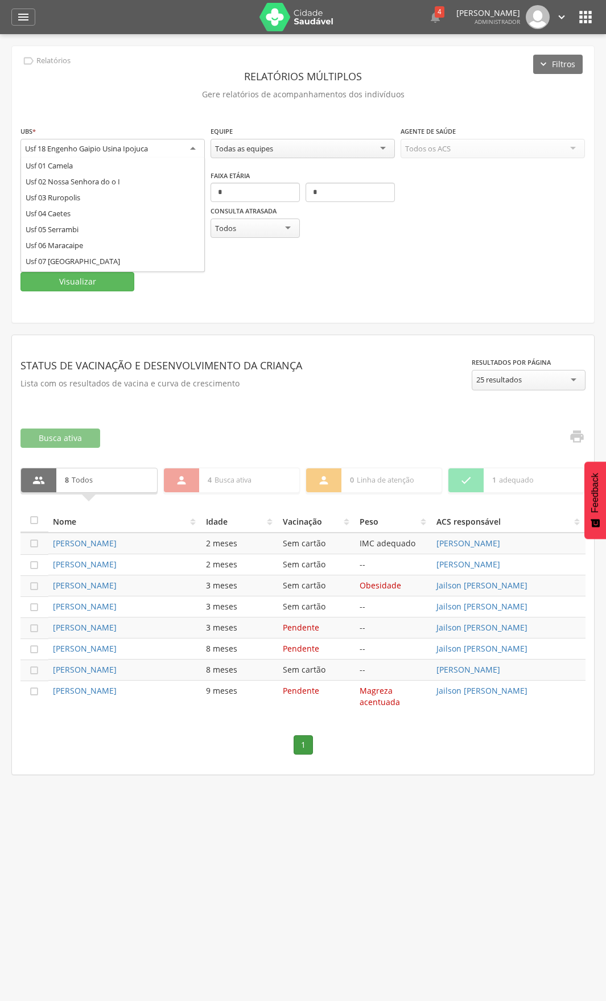
click at [190, 143] on div "Usf 18 Engenho Gaipio Usina Ipojuca" at bounding box center [112, 149] width 184 height 20
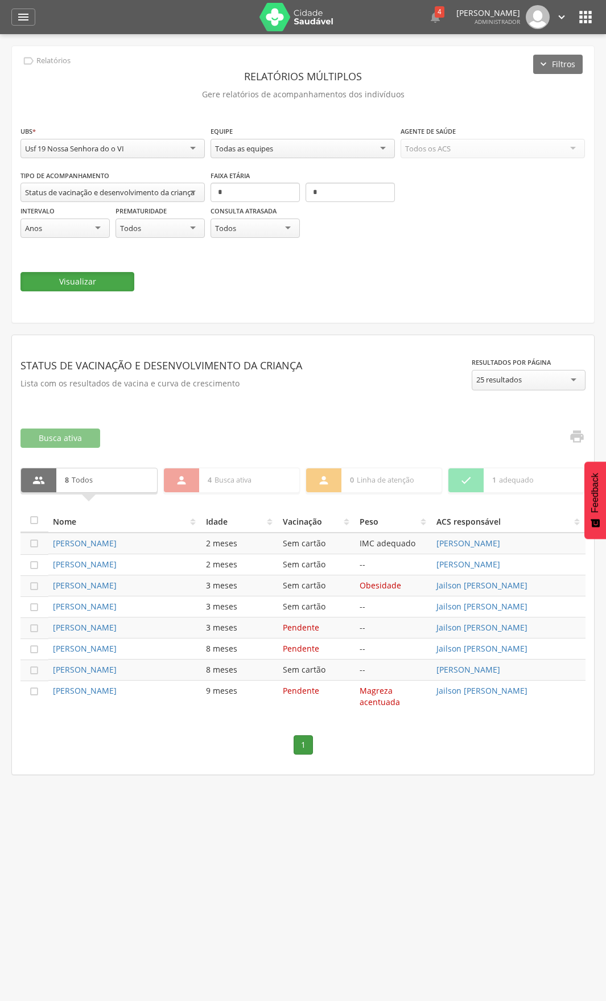
click at [85, 286] on button "Visualizar" at bounding box center [77, 281] width 114 height 19
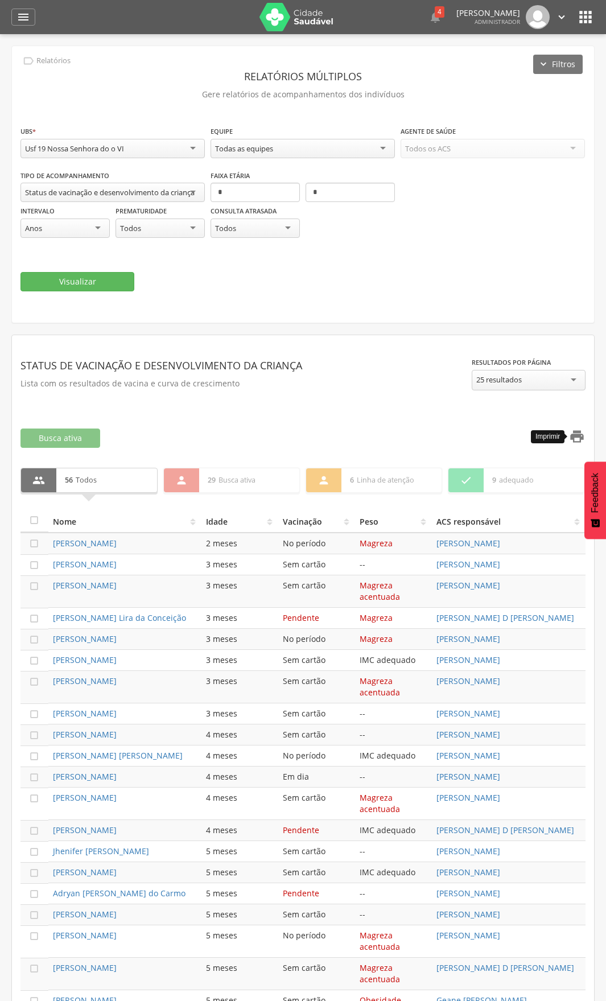
drag, startPoint x: 575, startPoint y: 428, endPoint x: 577, endPoint y: 436, distance: 8.1
click at [577, 436] on section "**********" at bounding box center [302, 406] width 565 height 124
click at [577, 436] on icon "" at bounding box center [577, 437] width 16 height 16
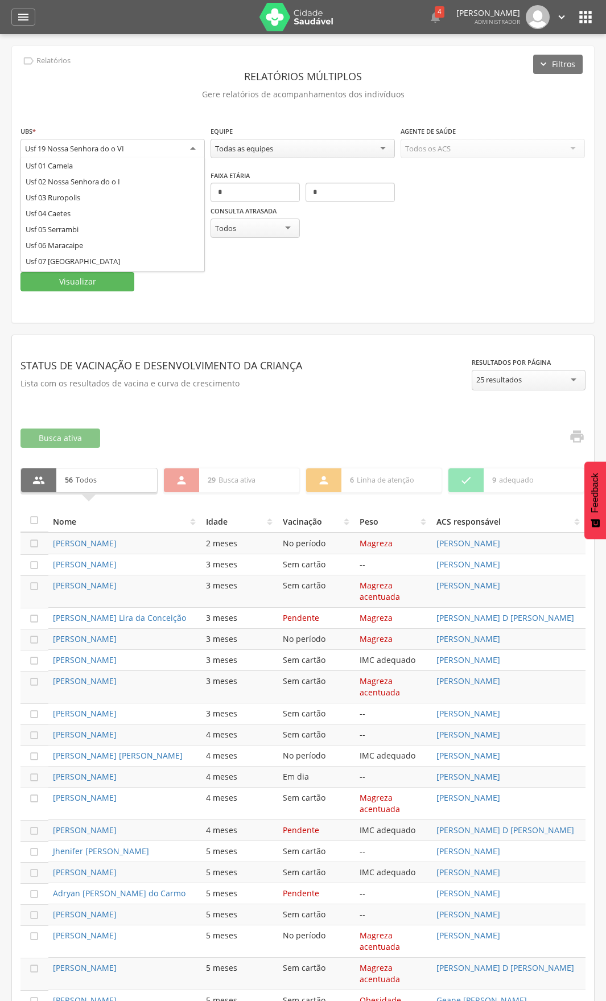
click at [116, 142] on div "Usf 19 Nossa Senhora do o VI" at bounding box center [112, 149] width 184 height 20
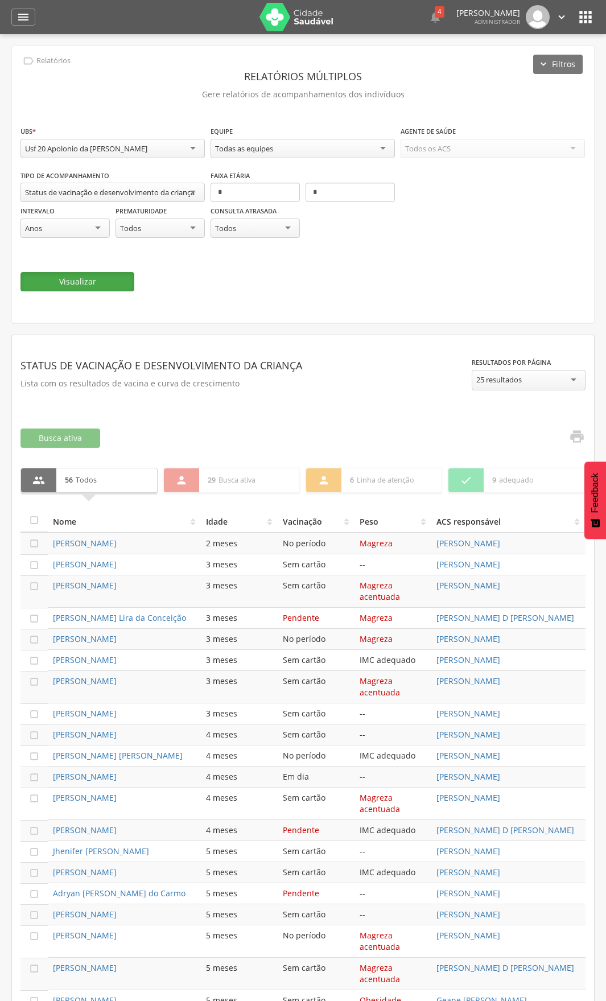
click at [76, 285] on button "Visualizar" at bounding box center [77, 281] width 114 height 19
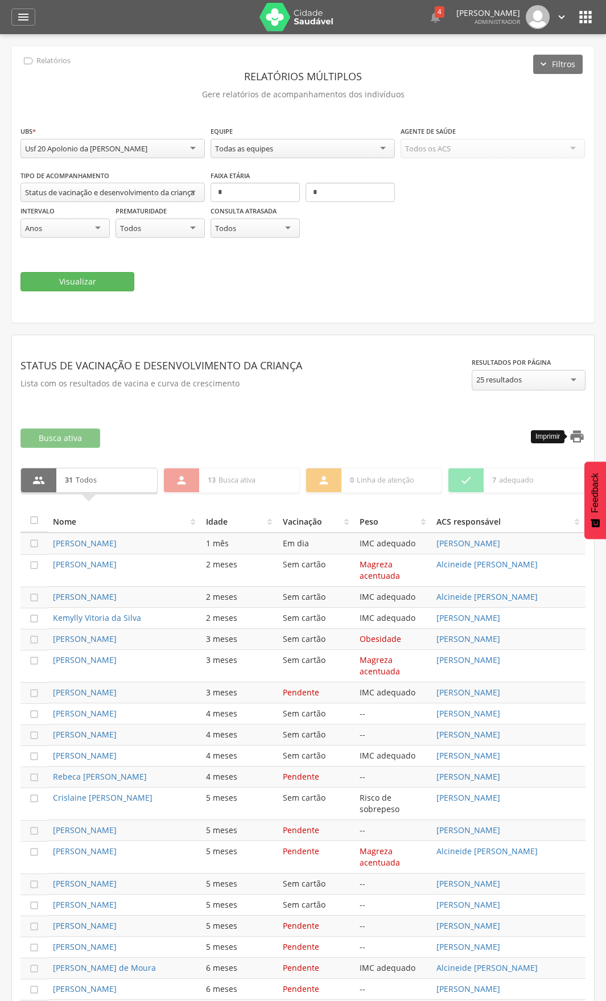
click at [579, 431] on icon "" at bounding box center [577, 437] width 16 height 16
